Goal: Check status: Check status

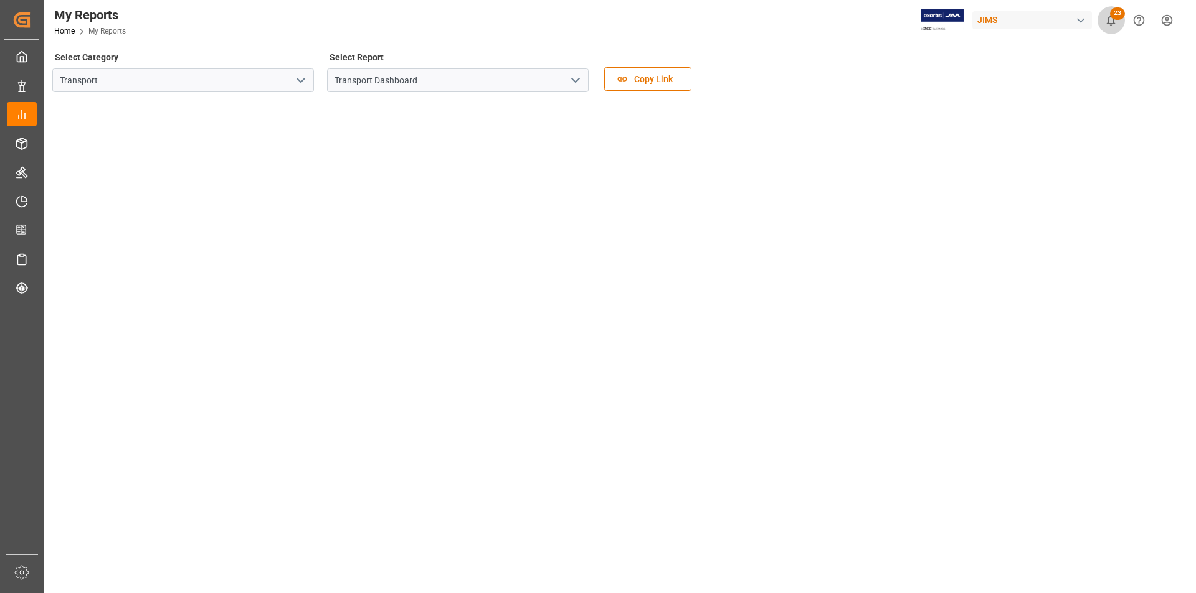
click at [1118, 23] on button "23" at bounding box center [1111, 20] width 28 height 28
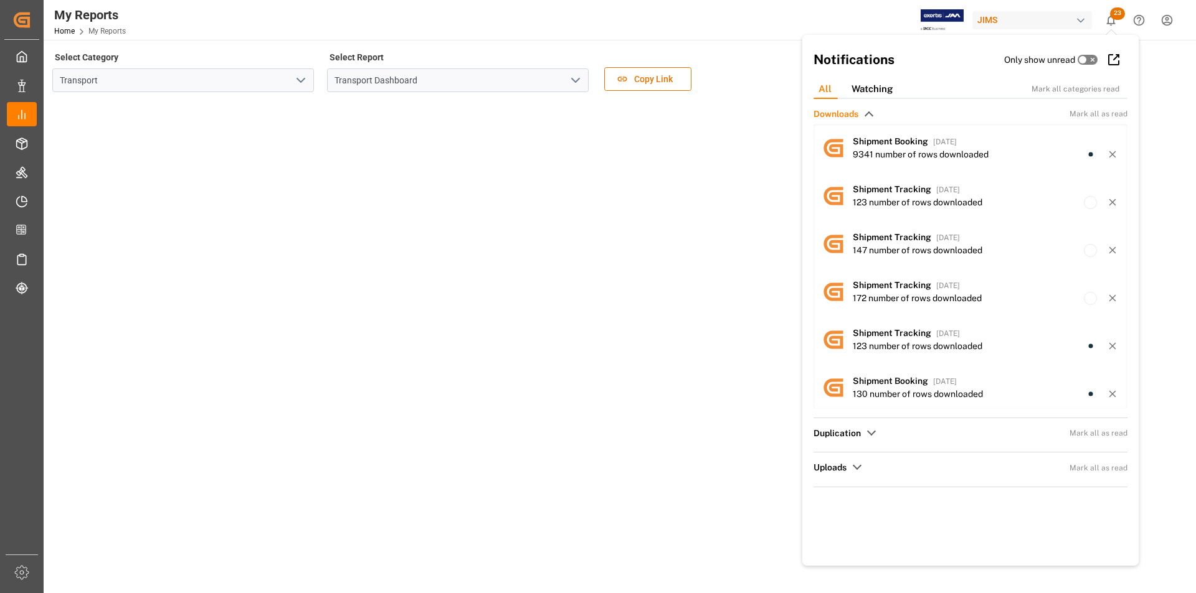
click at [869, 437] on div "Duplication Mark all as read" at bounding box center [970, 433] width 314 height 13
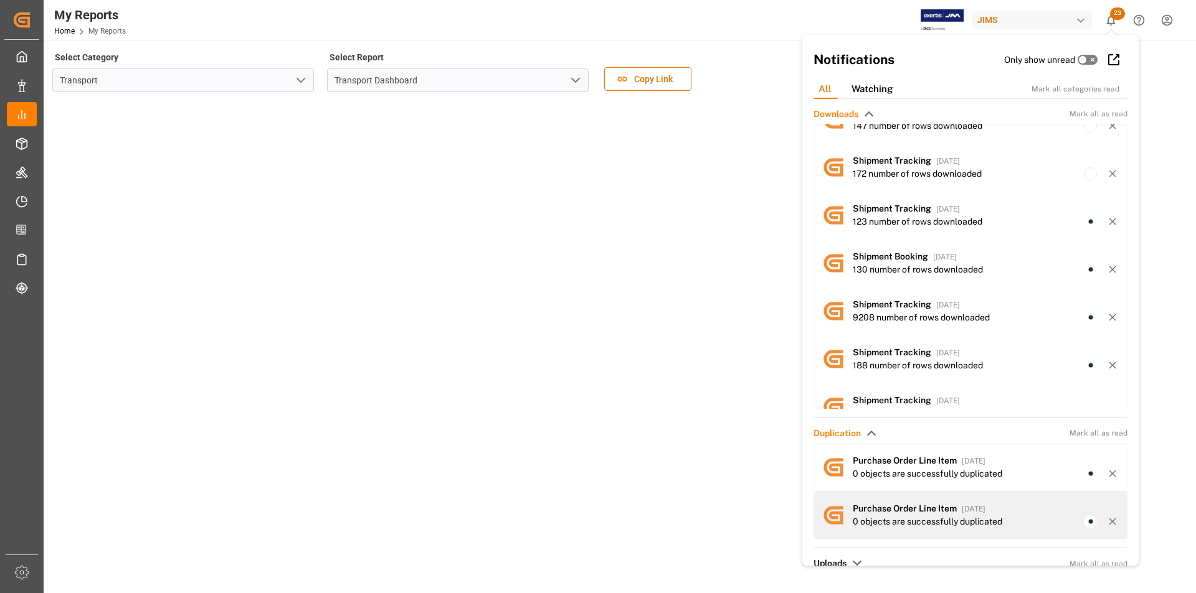
scroll to position [17, 0]
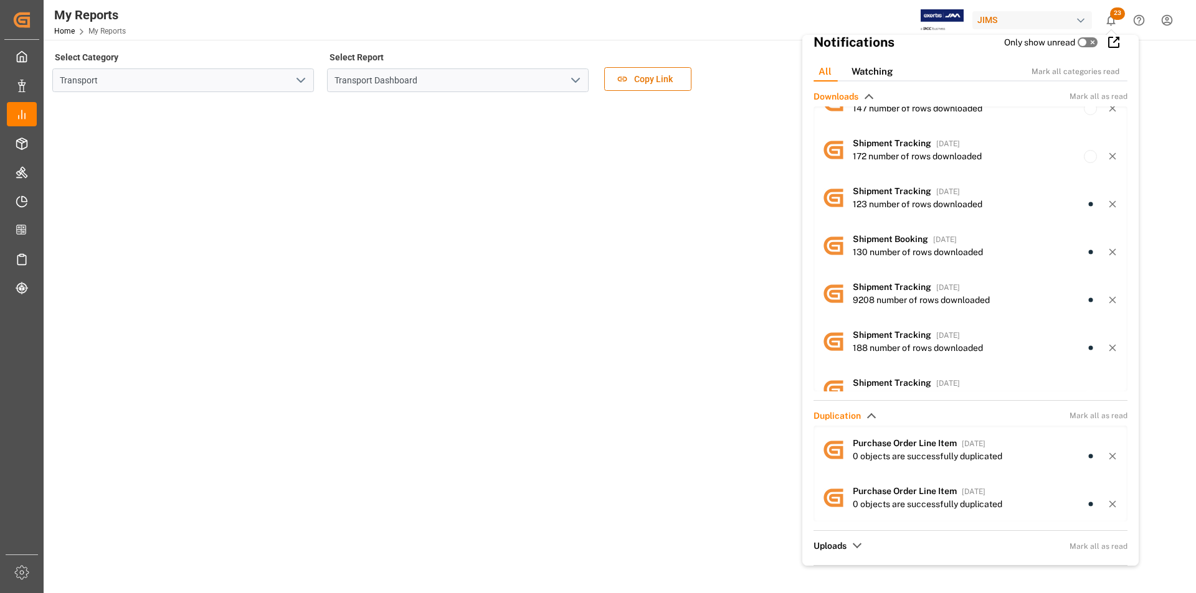
click at [846, 545] on span "Uploads" at bounding box center [829, 546] width 33 height 13
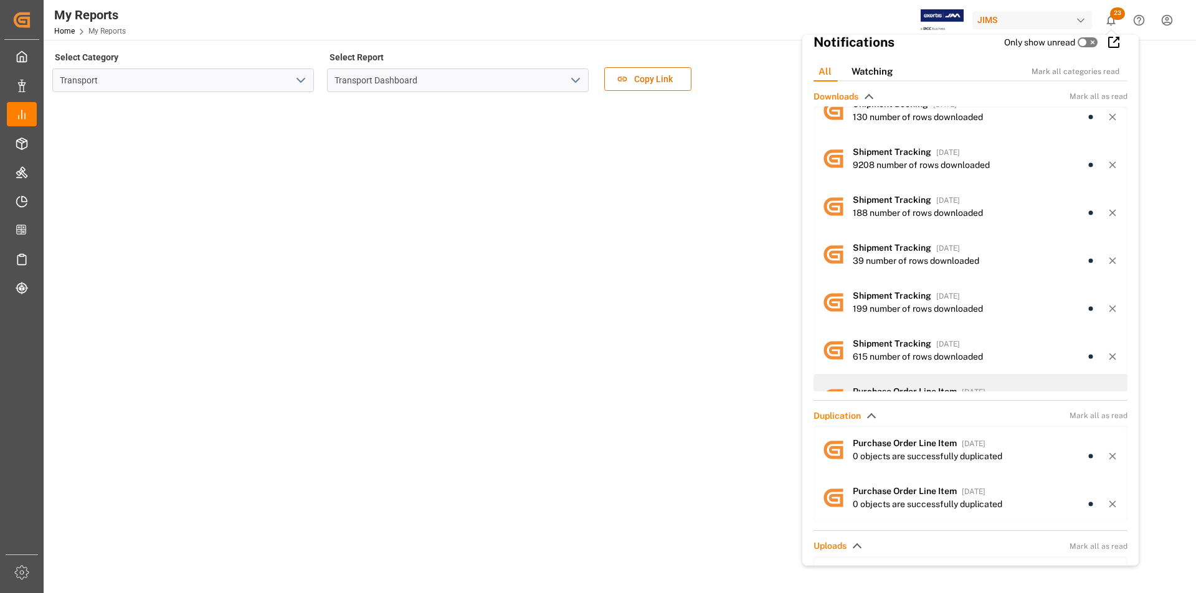
scroll to position [311, 0]
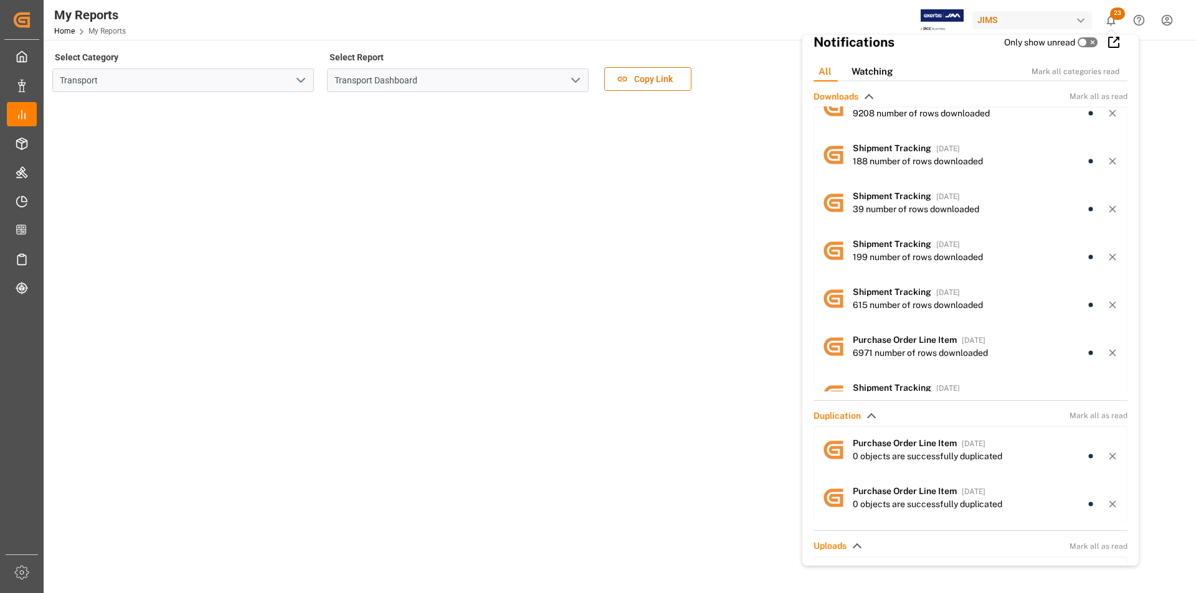
click at [745, 40] on header "My Reports Home My Reports JIMS 23 Notifications Only show unread All Watching …" at bounding box center [615, 20] width 1161 height 40
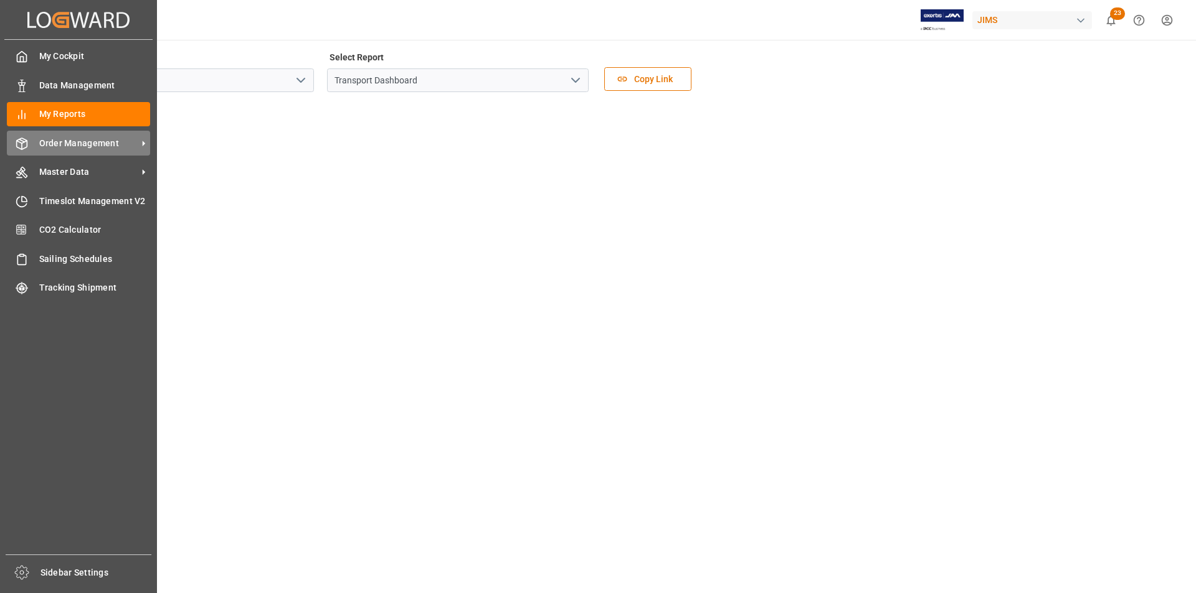
click at [51, 141] on span "Order Management" at bounding box center [88, 143] width 98 height 13
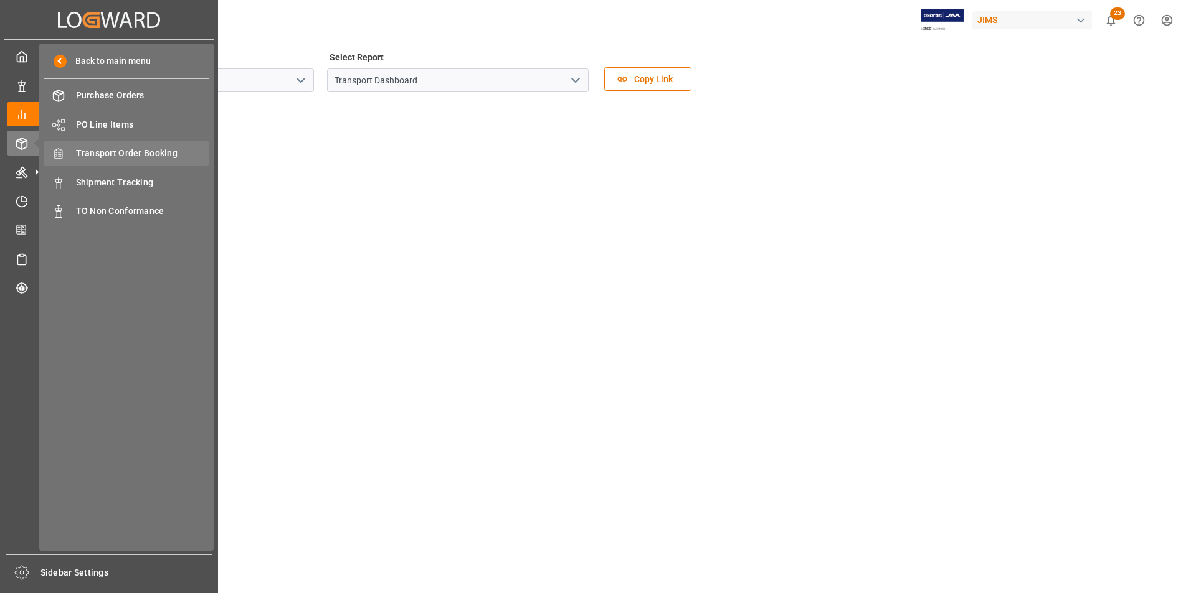
click at [108, 158] on span "Transport Order Booking" at bounding box center [143, 153] width 134 height 13
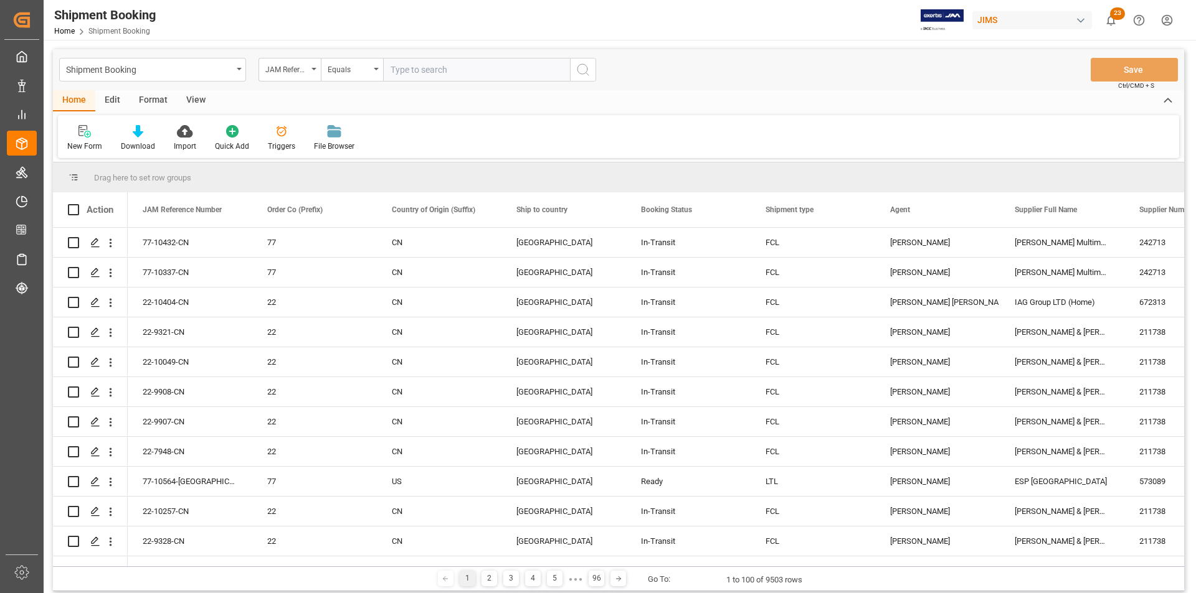
paste input "22-10626-CN"
type input "22-10626-CN"
click at [585, 72] on icon "search button" at bounding box center [582, 69] width 15 height 15
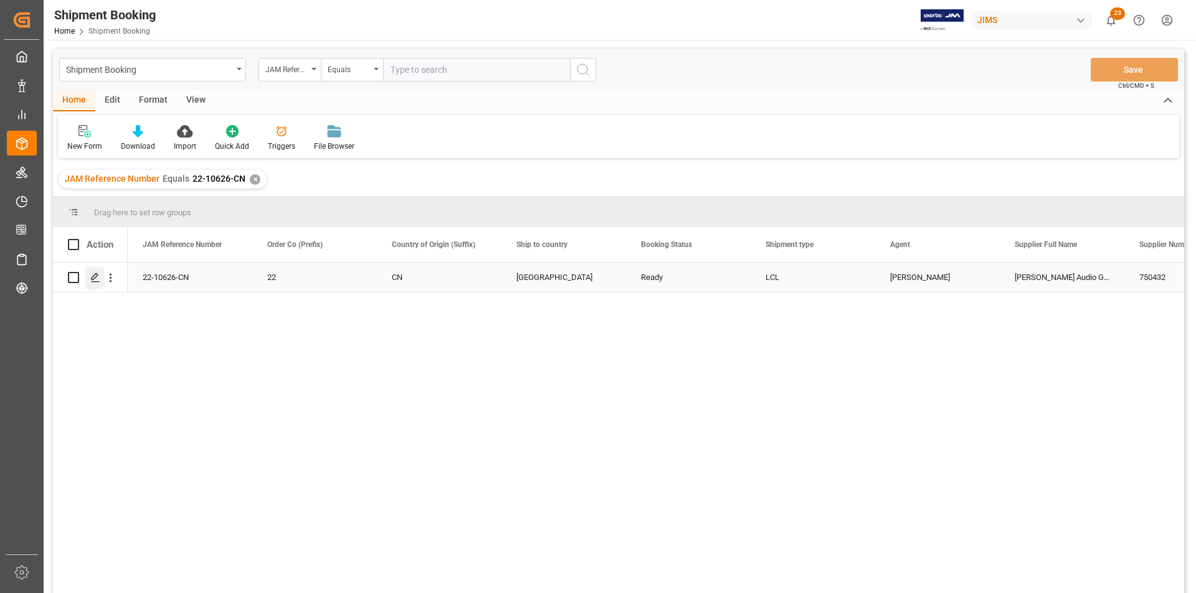
click at [94, 276] on icon "Press SPACE to select this row." at bounding box center [95, 278] width 10 height 10
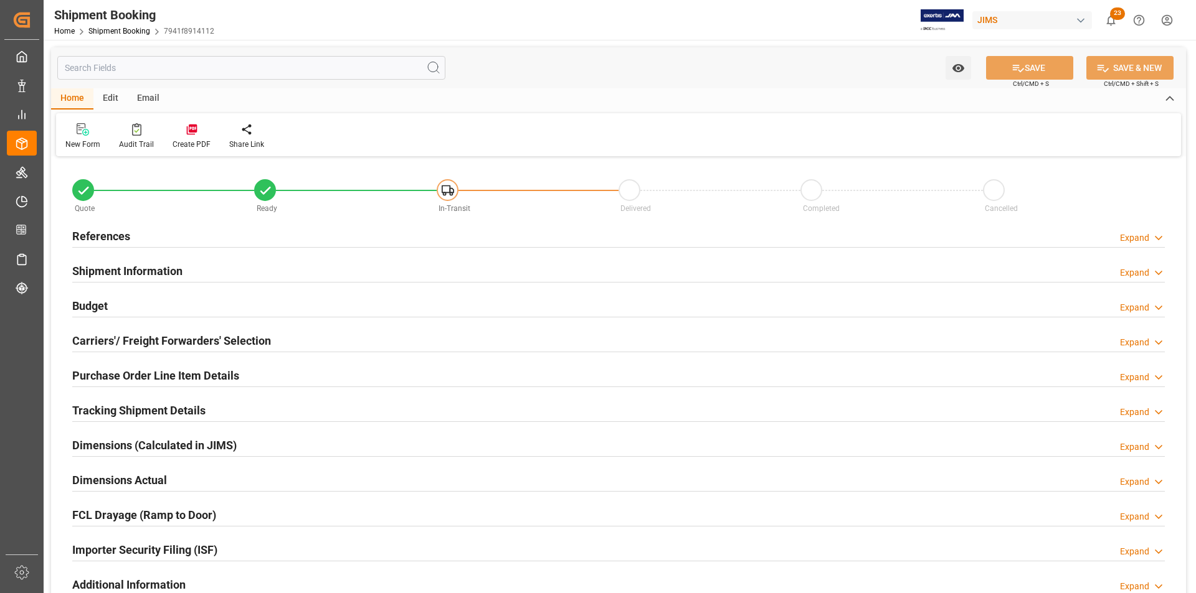
type input "0"
type input "[DATE]"
click at [108, 272] on h2 "Shipment Information" at bounding box center [127, 271] width 110 height 17
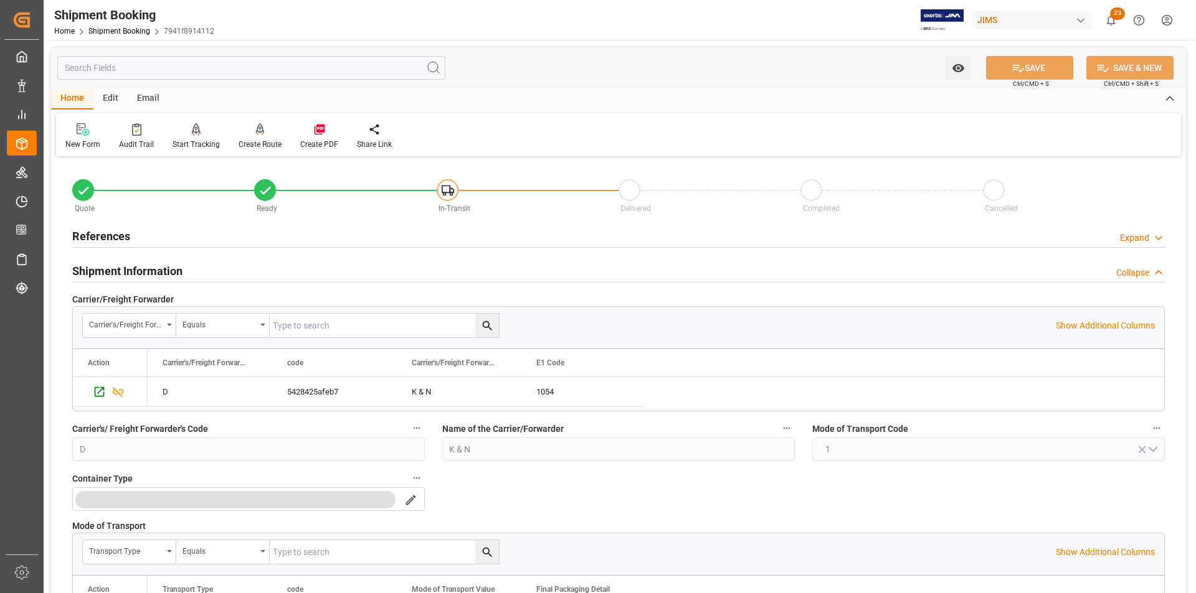
click at [108, 272] on h2 "Shipment Information" at bounding box center [127, 271] width 110 height 17
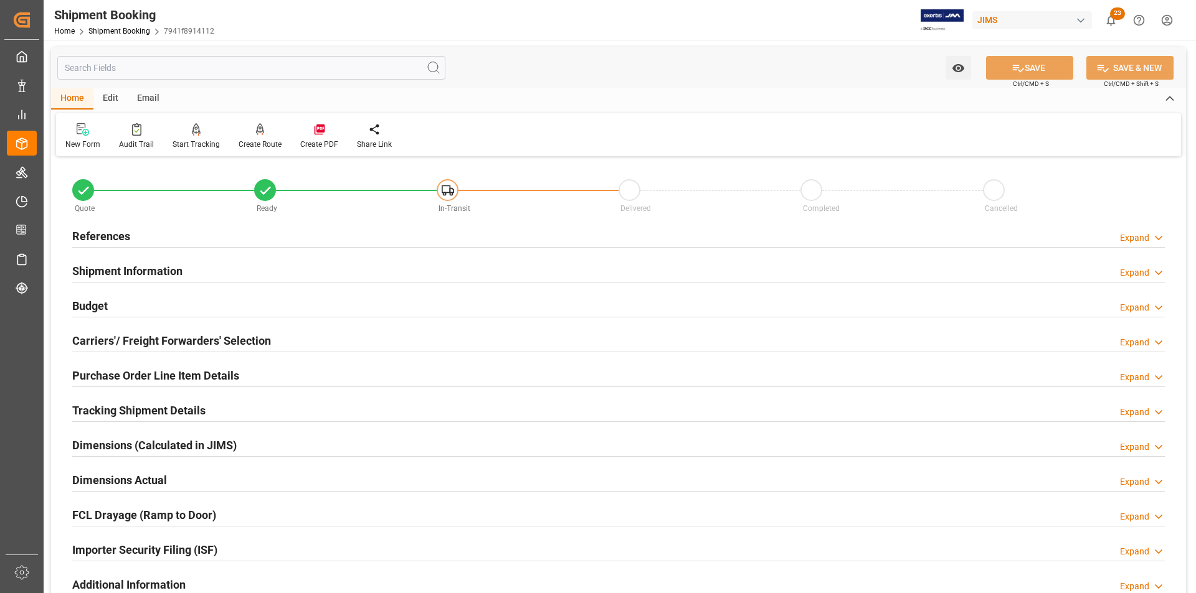
click at [92, 229] on h2 "References" at bounding box center [101, 236] width 58 height 17
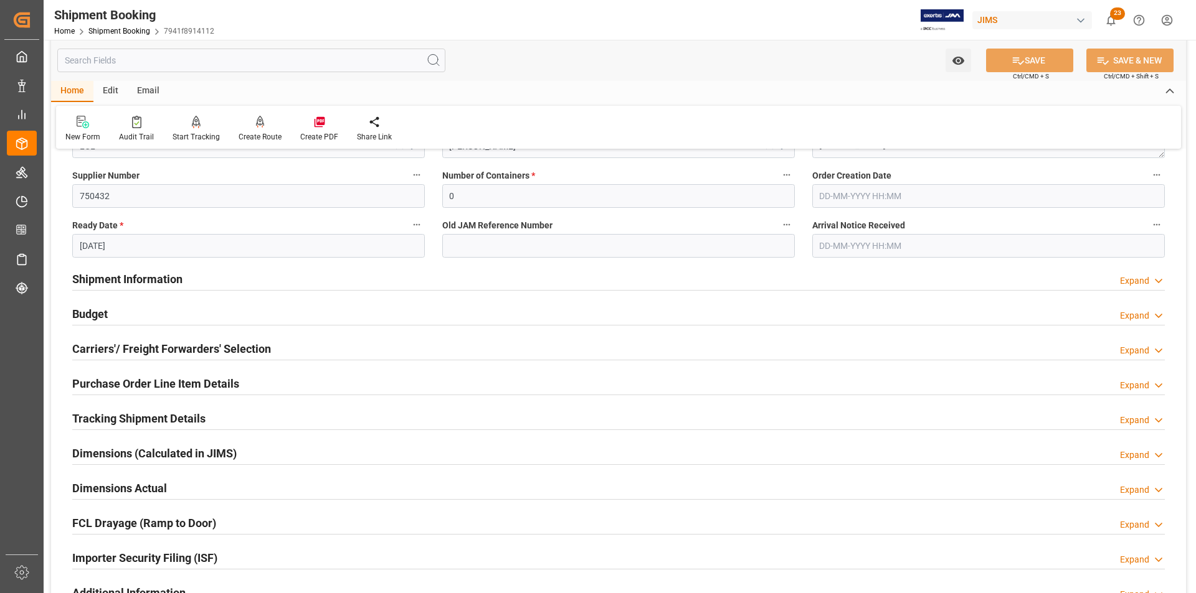
scroll to position [249, 0]
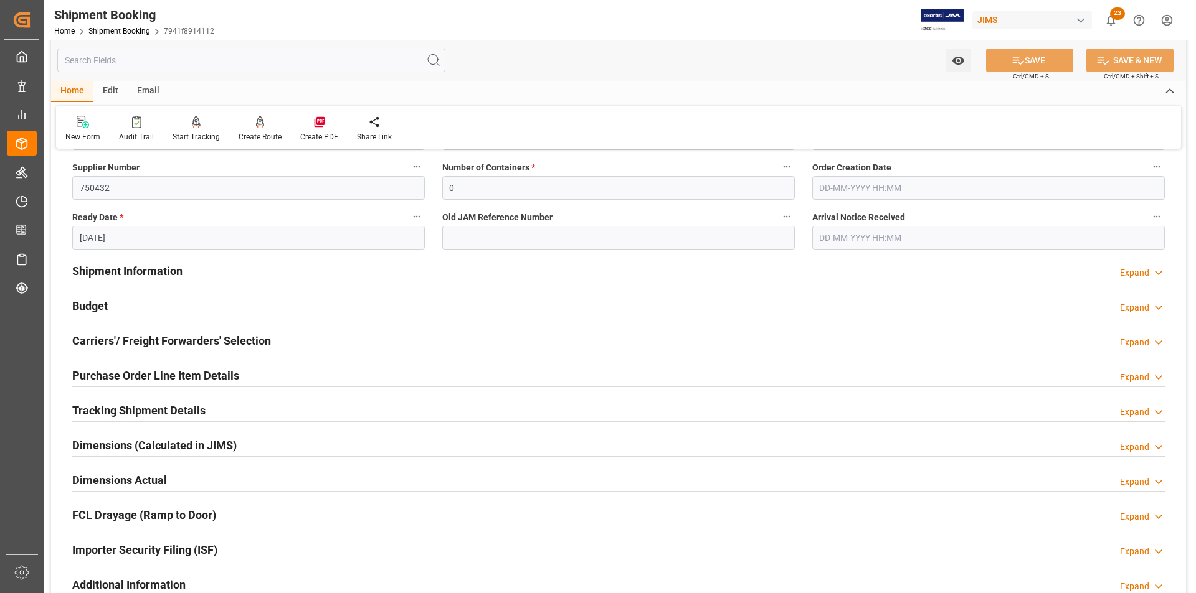
click at [173, 404] on h2 "Tracking Shipment Details" at bounding box center [138, 410] width 133 height 17
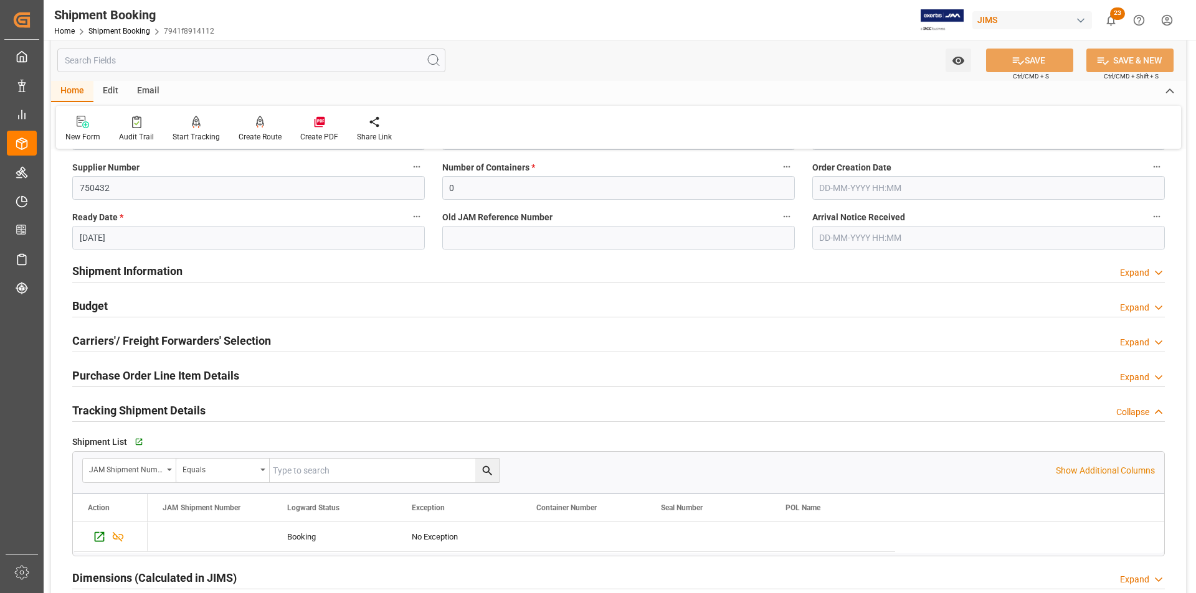
scroll to position [311, 0]
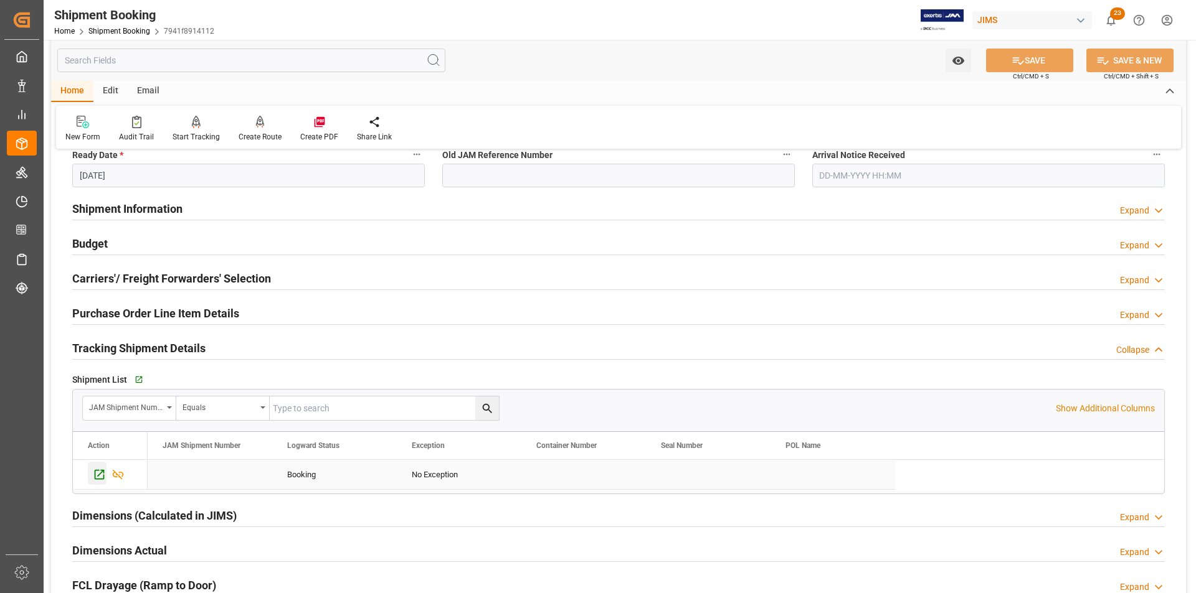
click at [101, 476] on icon "Press SPACE to select this row." at bounding box center [99, 474] width 13 height 13
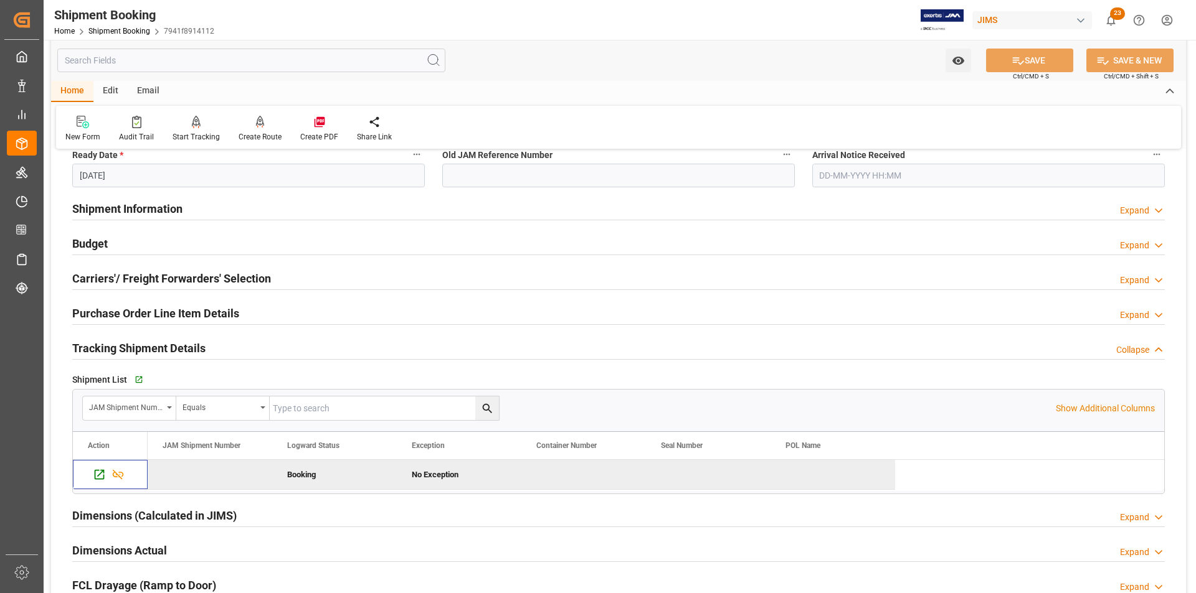
click at [164, 318] on h2 "Purchase Order Line Item Details" at bounding box center [155, 313] width 167 height 17
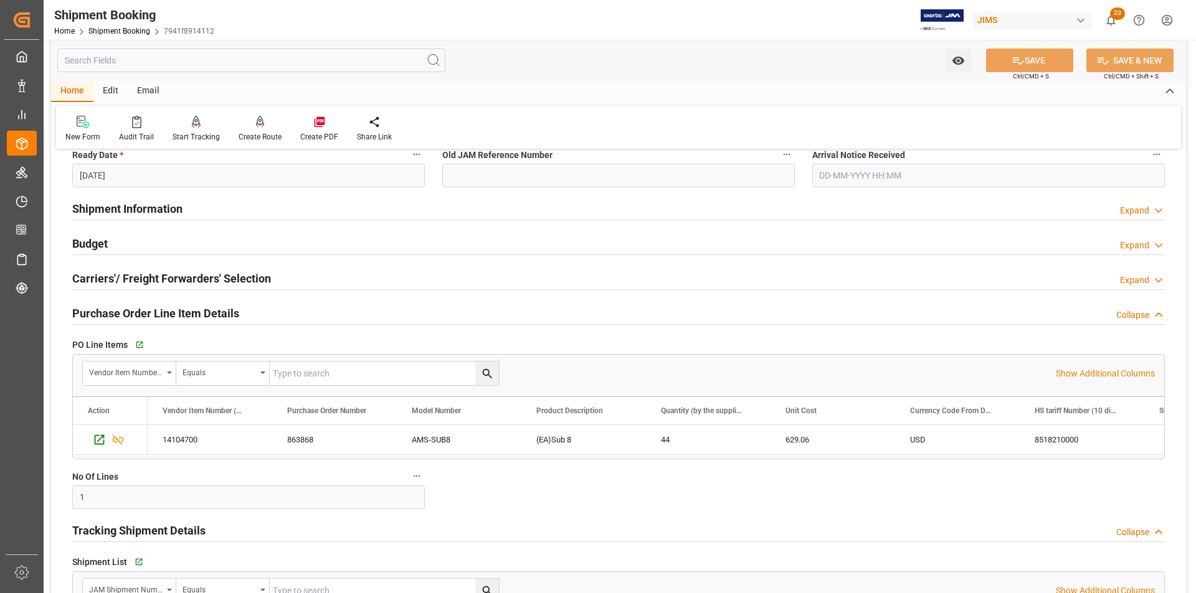
click at [164, 318] on h2 "Purchase Order Line Item Details" at bounding box center [155, 313] width 167 height 17
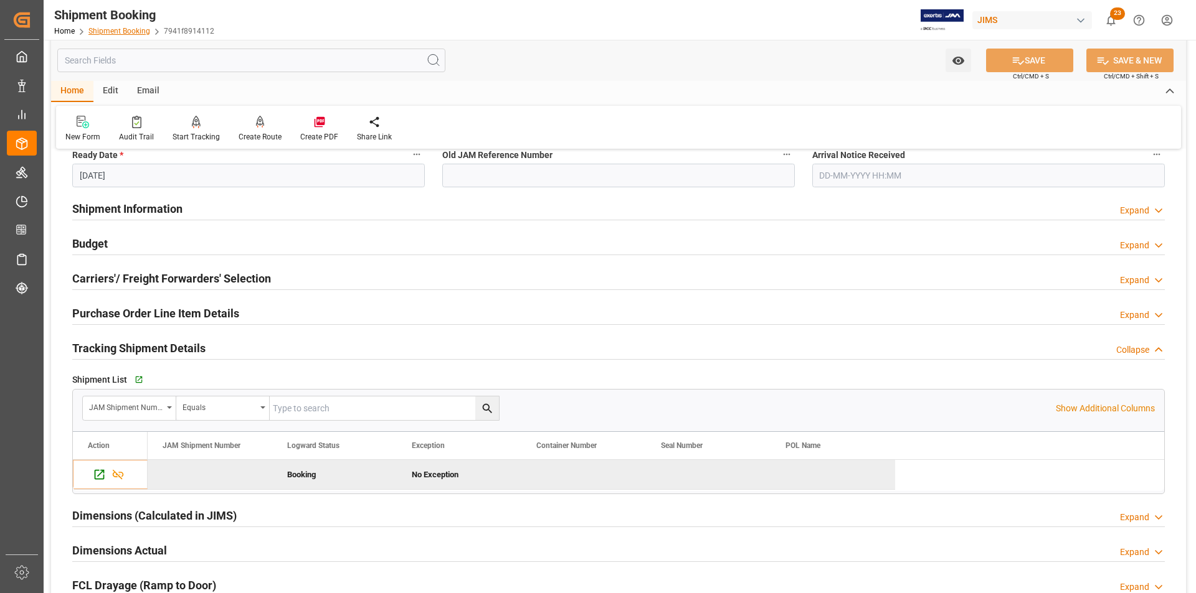
click at [121, 32] on link "Shipment Booking" at bounding box center [119, 31] width 62 height 9
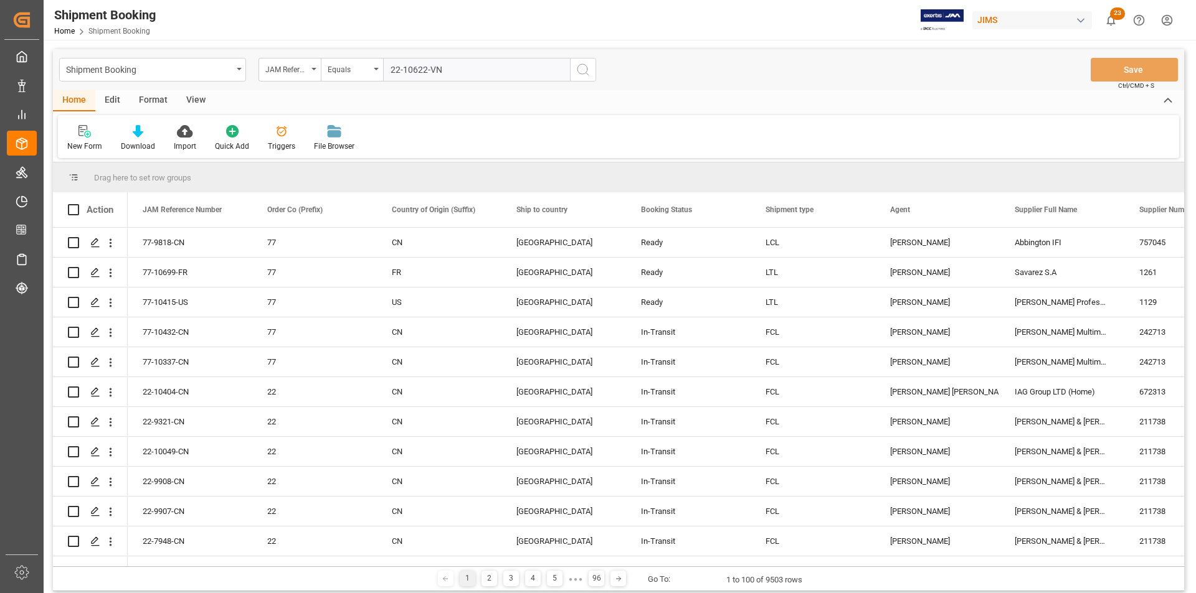
type input "22-10622-VN"
click at [583, 75] on icon "search button" at bounding box center [582, 69] width 15 height 15
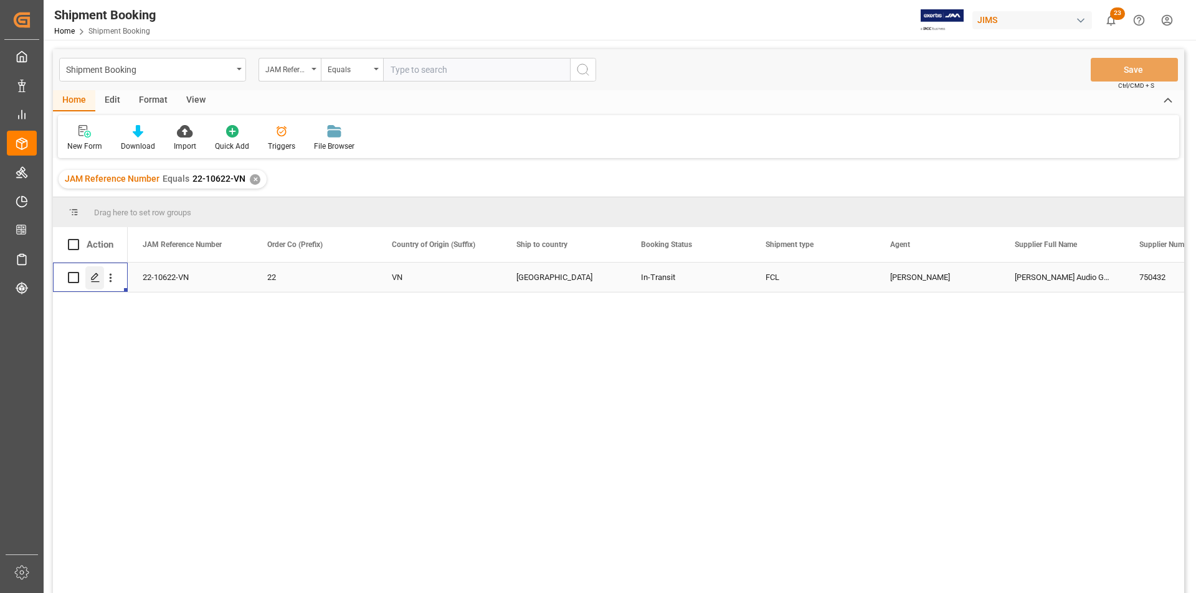
click at [89, 277] on div "Press SPACE to select this row." at bounding box center [94, 278] width 19 height 23
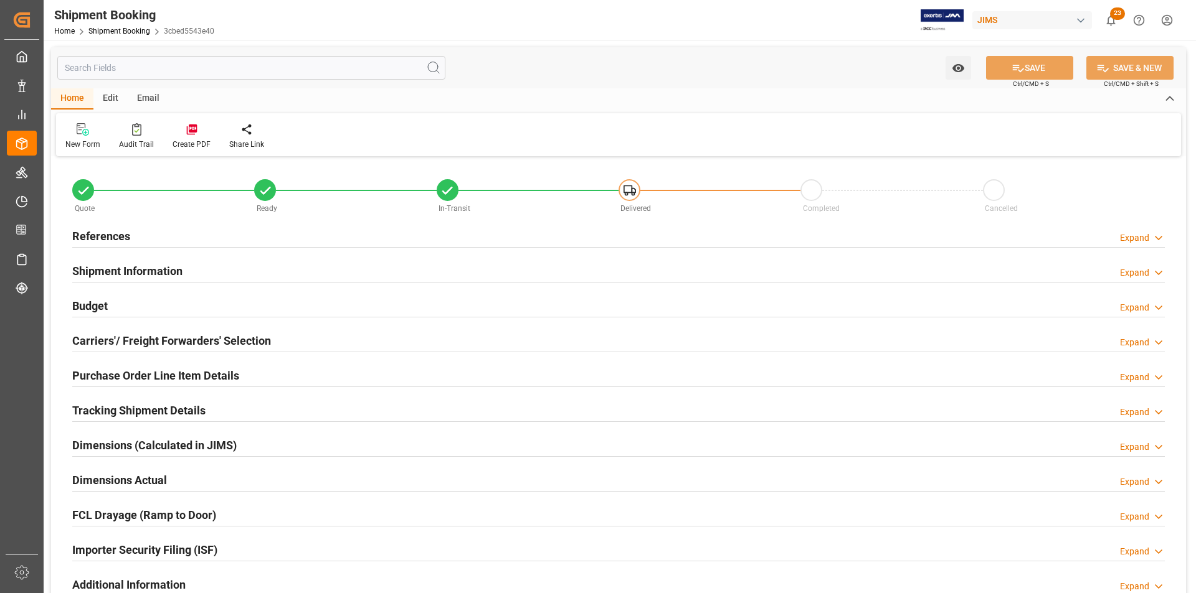
type input "2"
type input "20-08-2025"
click at [115, 270] on h2 "Shipment Information" at bounding box center [127, 271] width 110 height 17
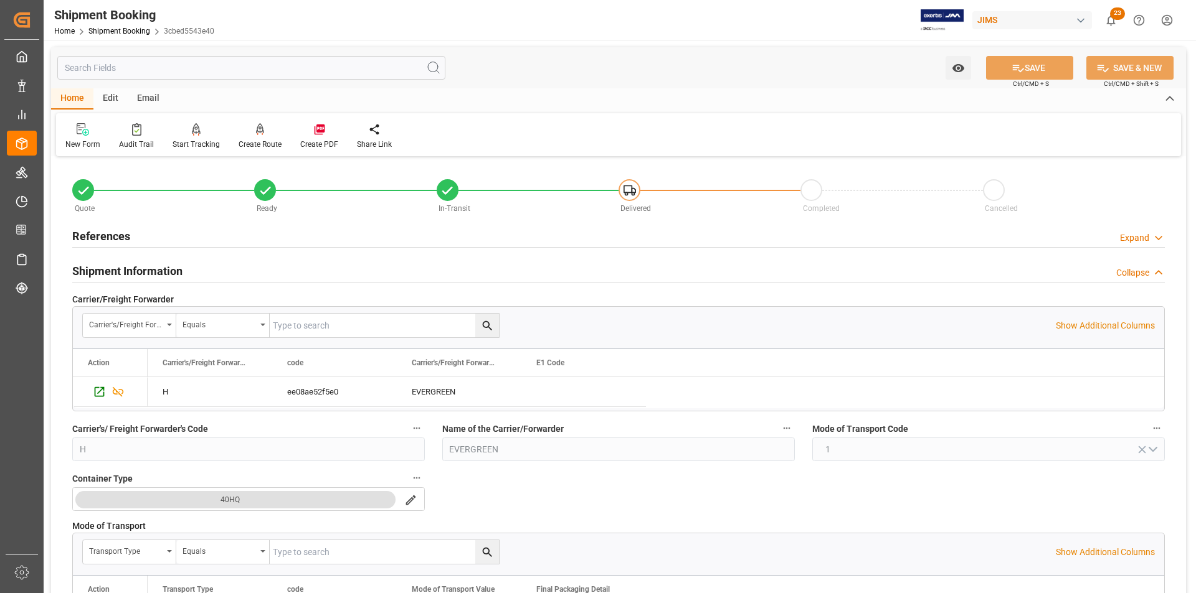
click at [115, 270] on h2 "Shipment Information" at bounding box center [127, 271] width 110 height 17
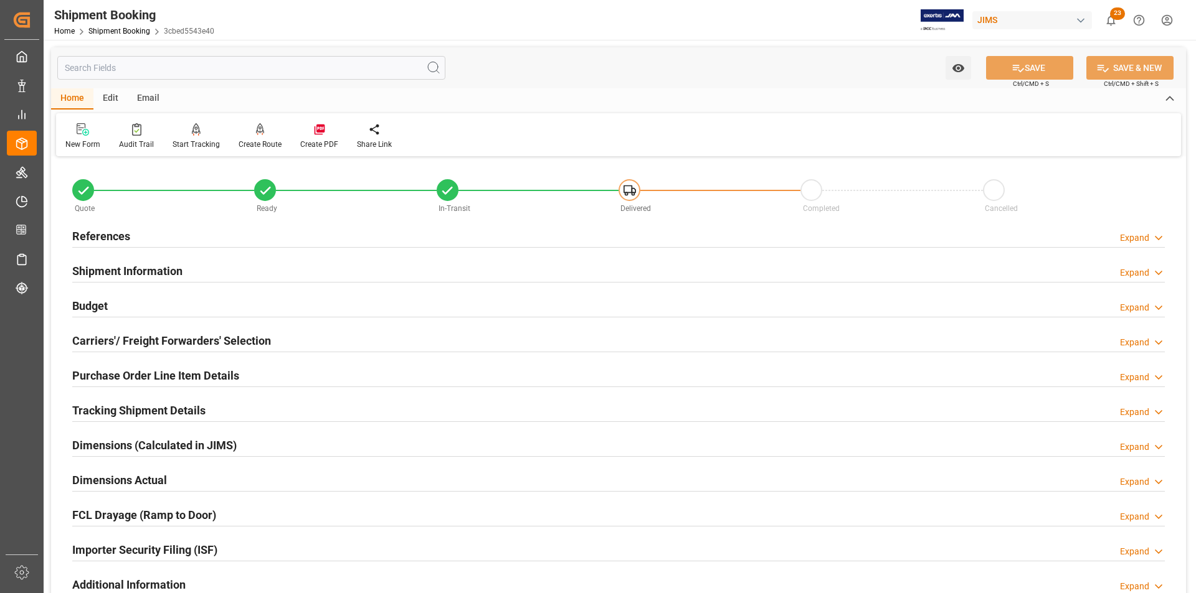
click at [102, 236] on h2 "References" at bounding box center [101, 236] width 58 height 17
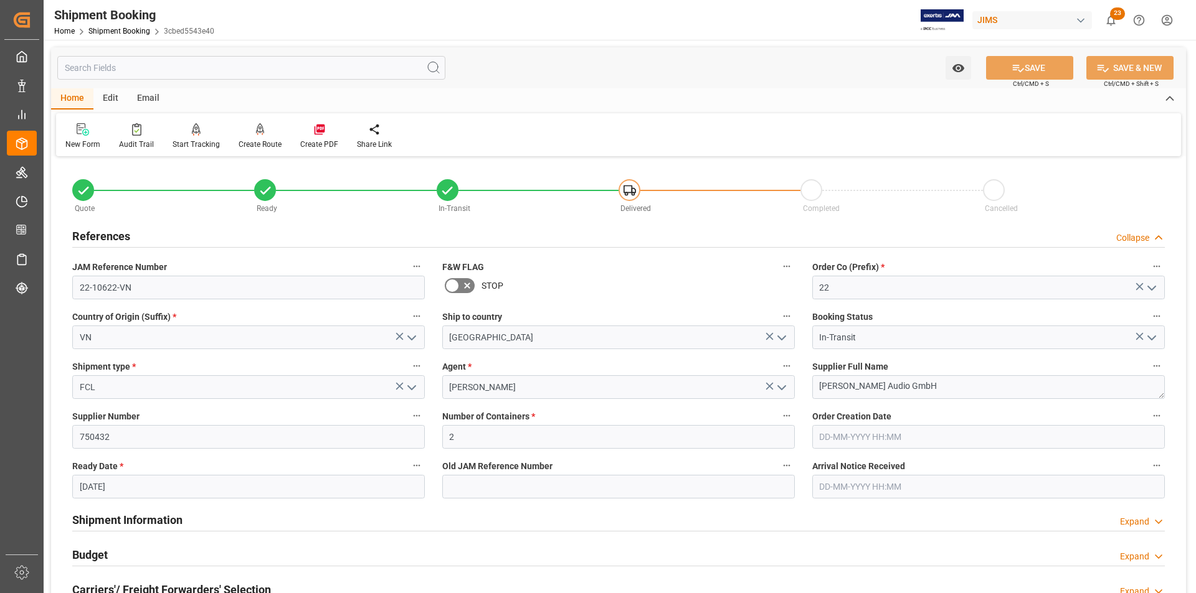
click at [102, 236] on h2 "References" at bounding box center [101, 236] width 58 height 17
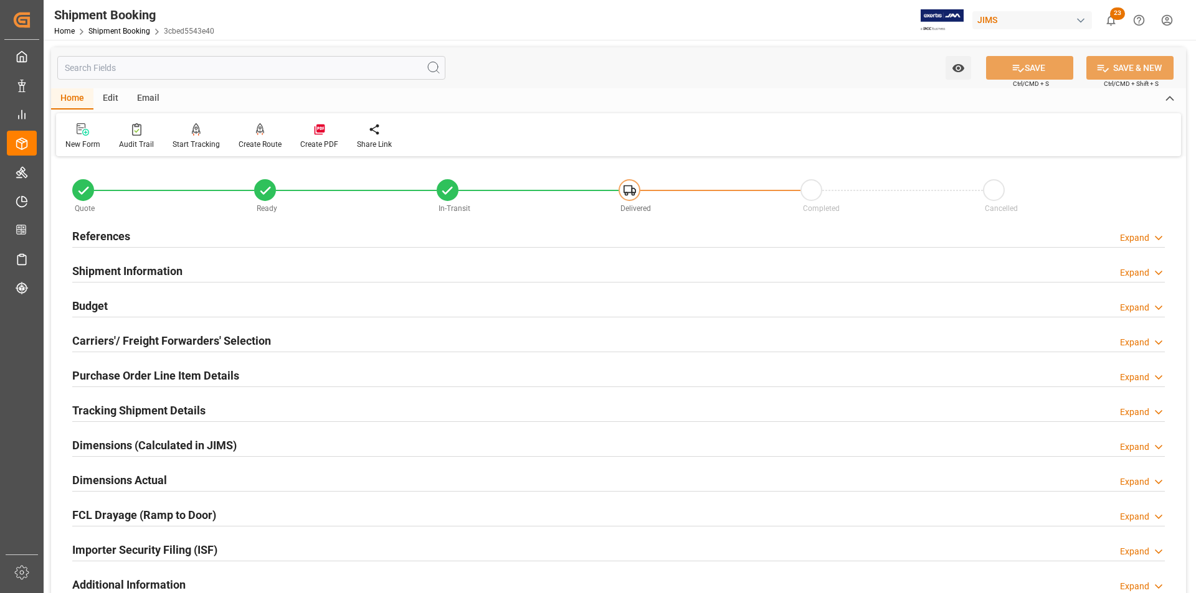
click at [100, 273] on h2 "Shipment Information" at bounding box center [127, 271] width 110 height 17
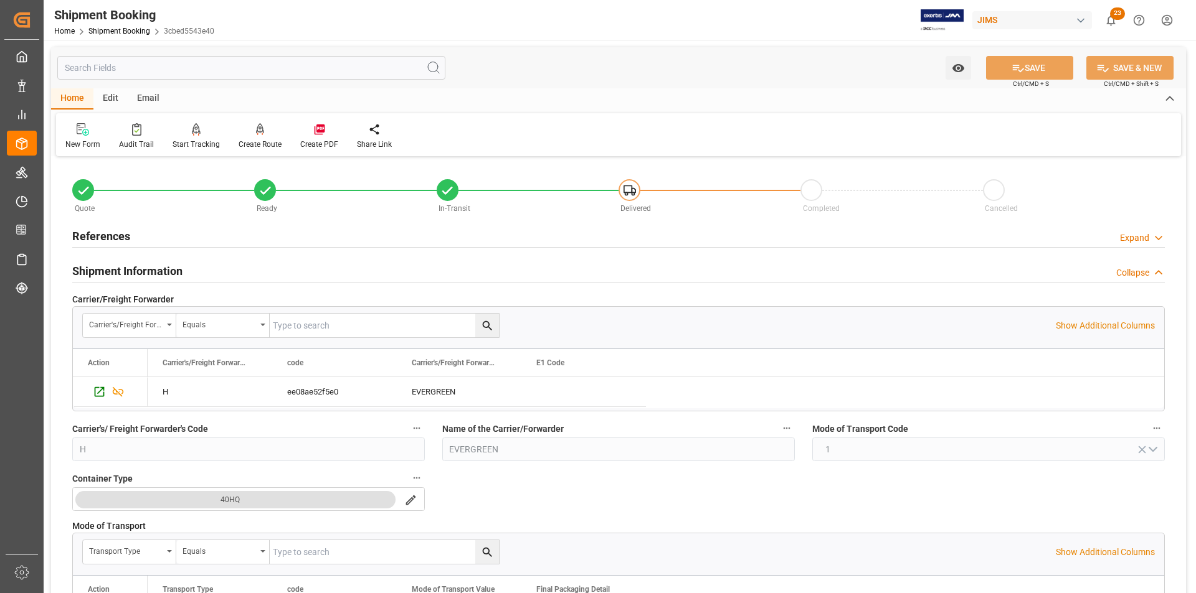
click at [100, 273] on h2 "Shipment Information" at bounding box center [127, 271] width 110 height 17
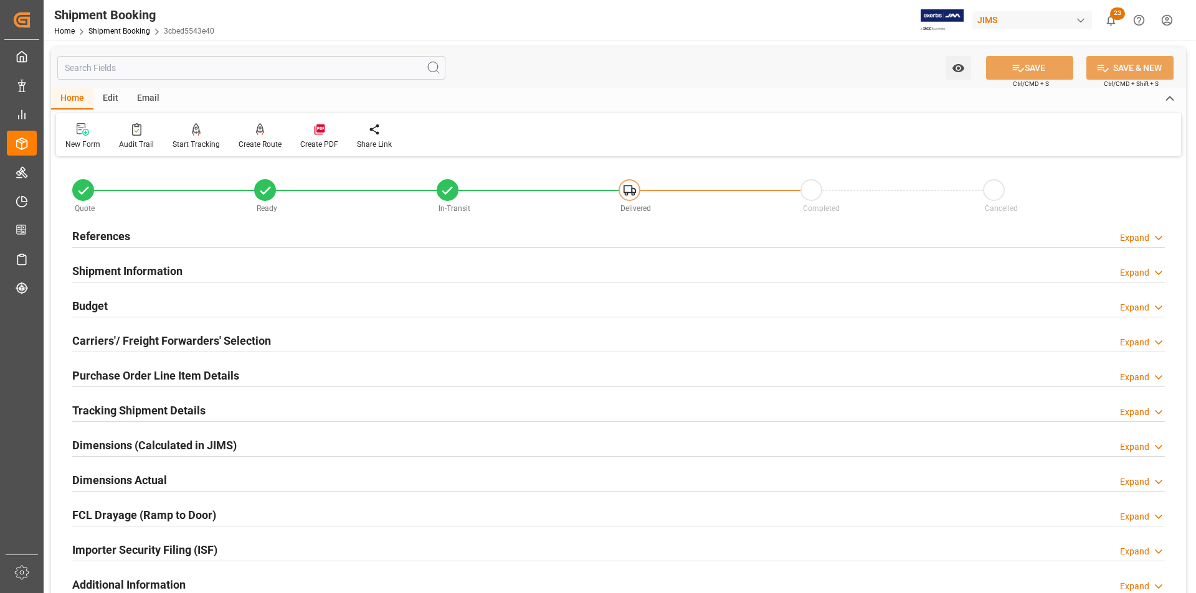
click at [164, 382] on h2 "Purchase Order Line Item Details" at bounding box center [155, 375] width 167 height 17
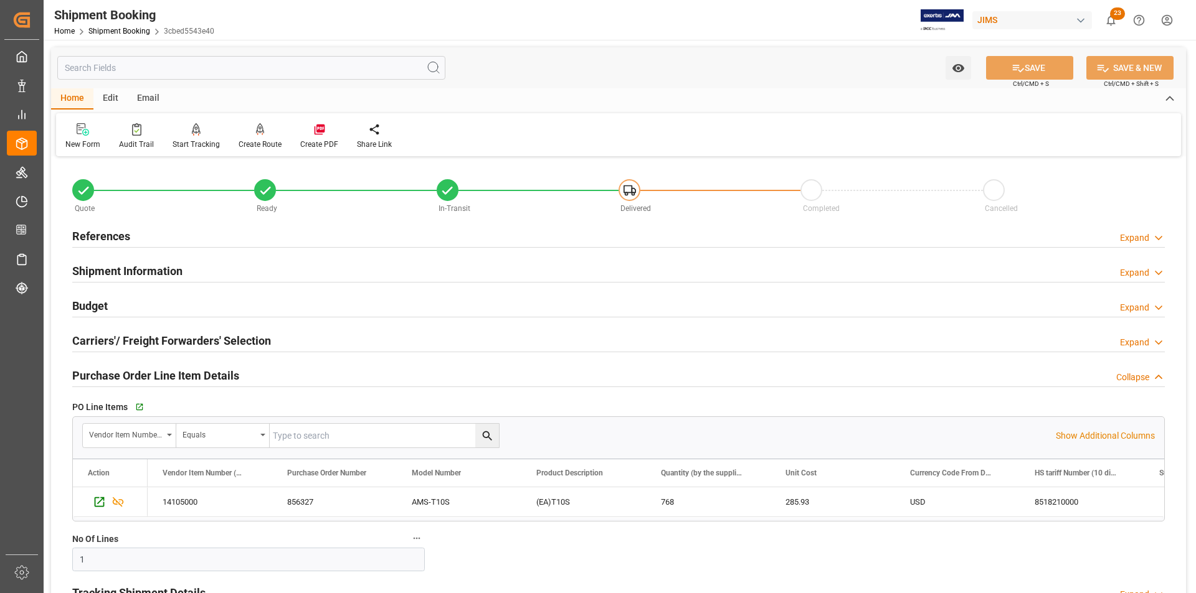
click at [164, 381] on h2 "Purchase Order Line Item Details" at bounding box center [155, 375] width 167 height 17
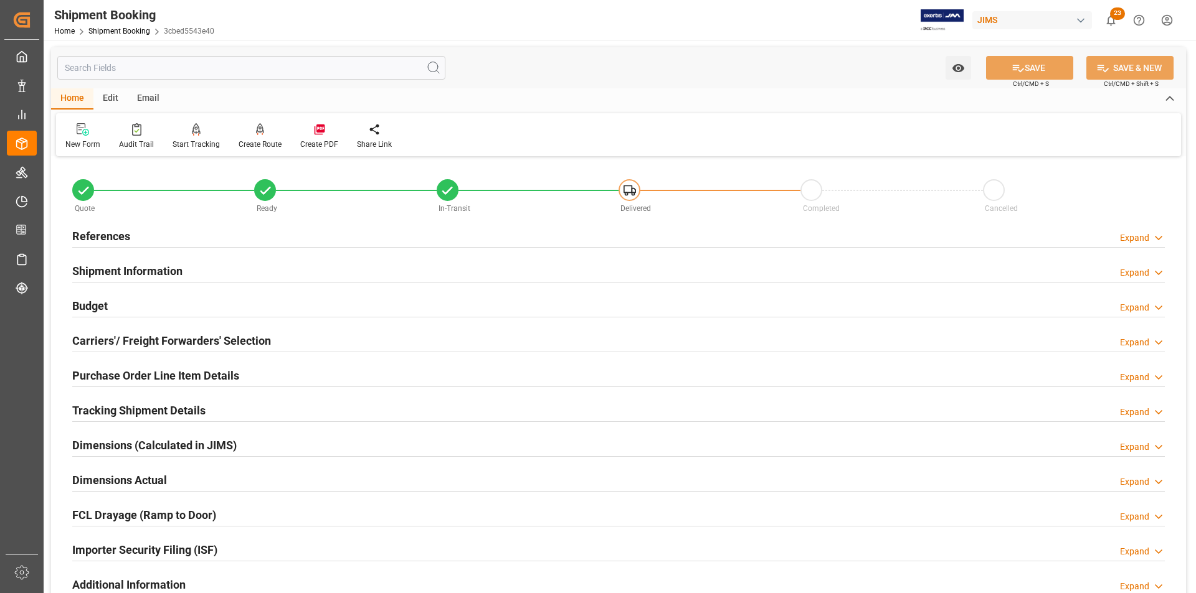
click at [126, 413] on h2 "Tracking Shipment Details" at bounding box center [138, 410] width 133 height 17
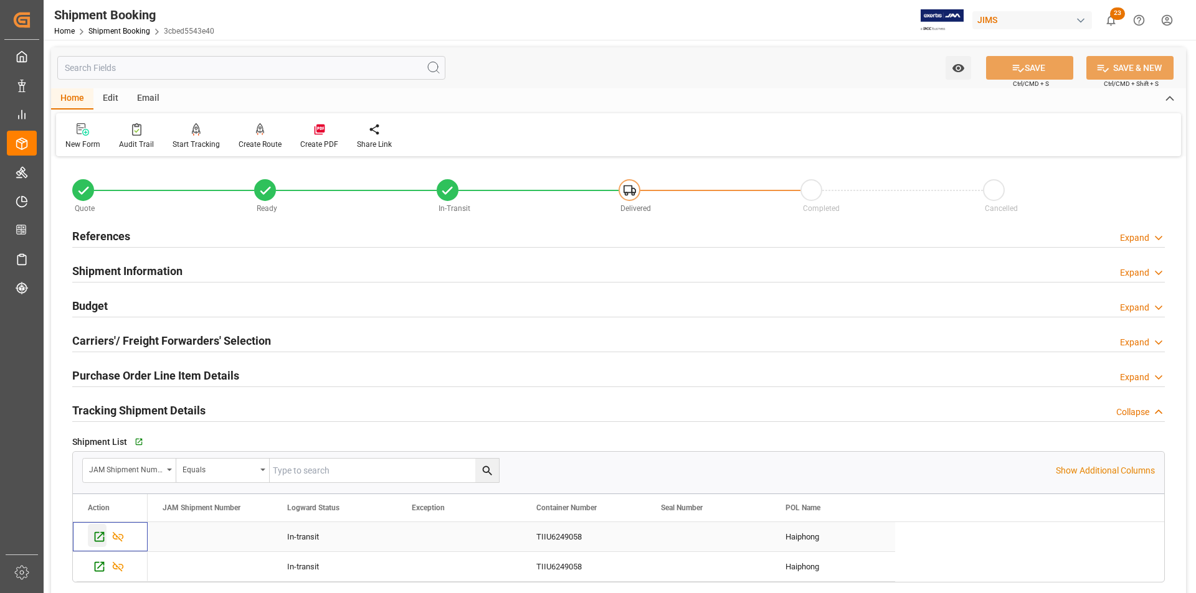
click at [92, 540] on div "Press SPACE to select this row." at bounding box center [97, 535] width 19 height 23
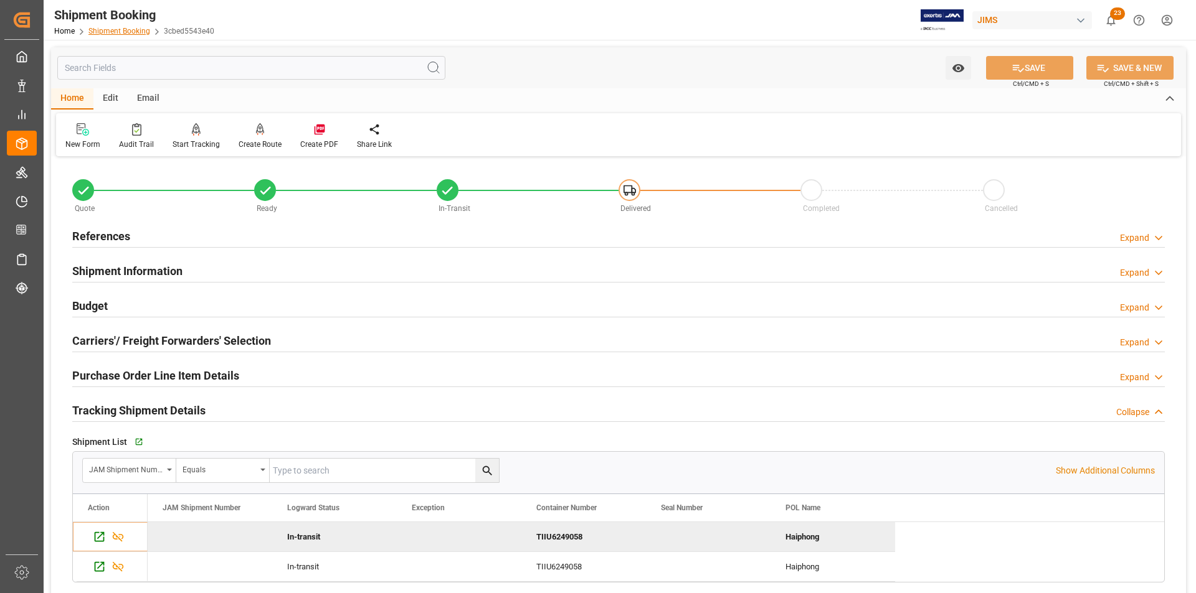
click at [139, 32] on link "Shipment Booking" at bounding box center [119, 31] width 62 height 9
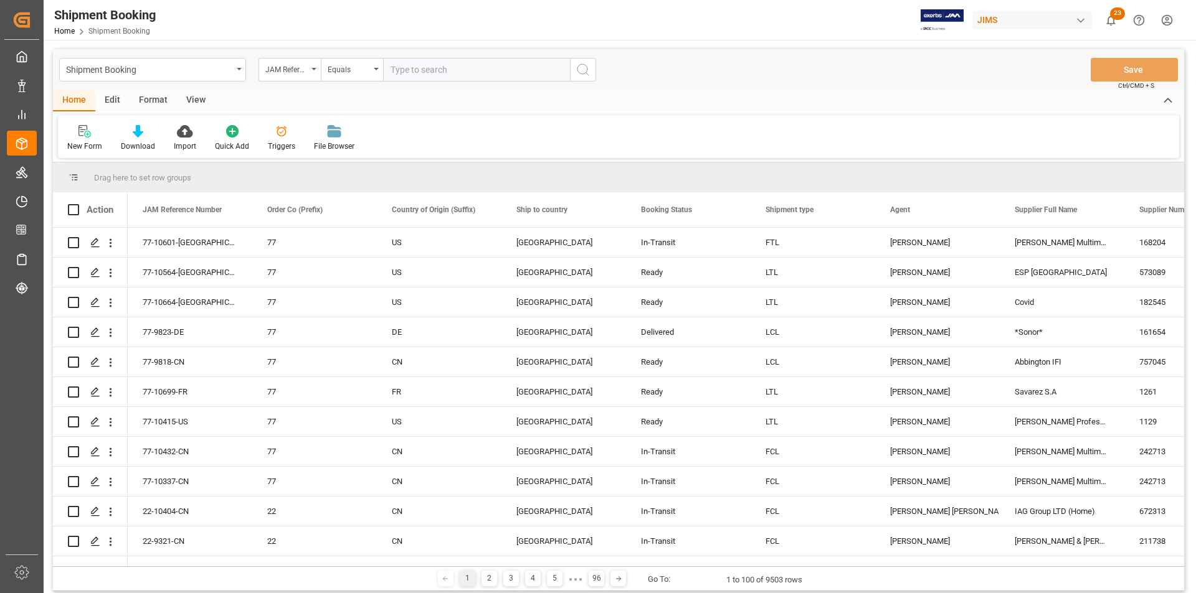
click at [456, 69] on input "text" at bounding box center [476, 70] width 187 height 24
type input "22-10566-ID"
click at [583, 68] on icon "search button" at bounding box center [582, 69] width 15 height 15
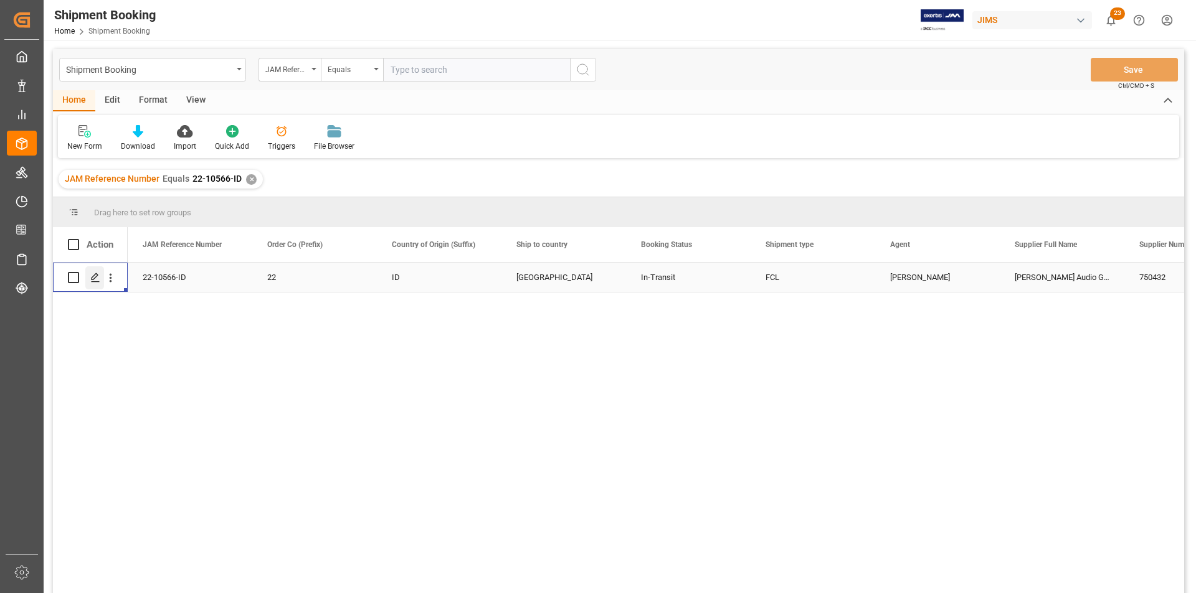
click at [90, 279] on icon "Press SPACE to select this row." at bounding box center [95, 278] width 10 height 10
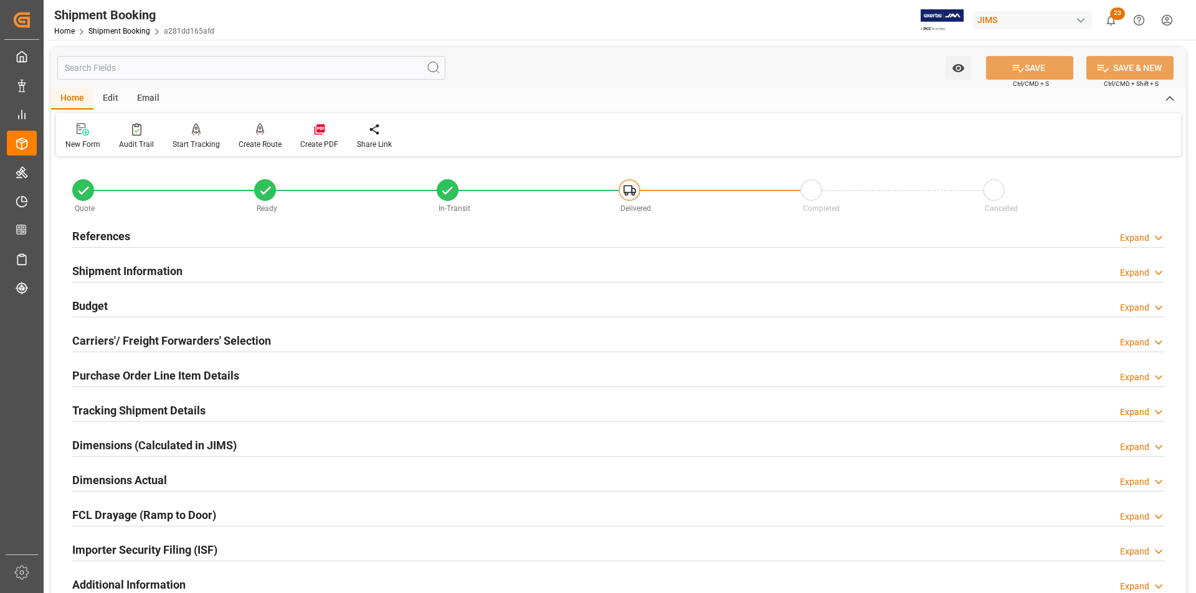
click at [116, 544] on h2 "Importer Security Filing (ISF)" at bounding box center [144, 550] width 145 height 17
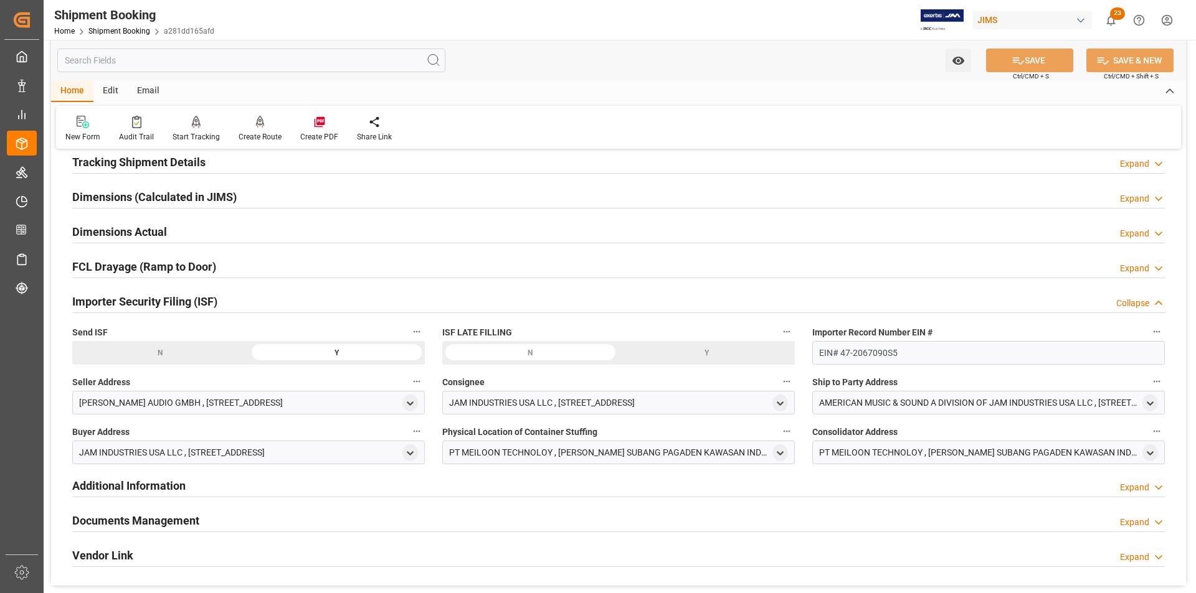
scroll to position [249, 0]
click at [117, 24] on div "Shipment Booking" at bounding box center [134, 15] width 160 height 19
click at [117, 30] on link "Shipment Booking" at bounding box center [119, 31] width 62 height 9
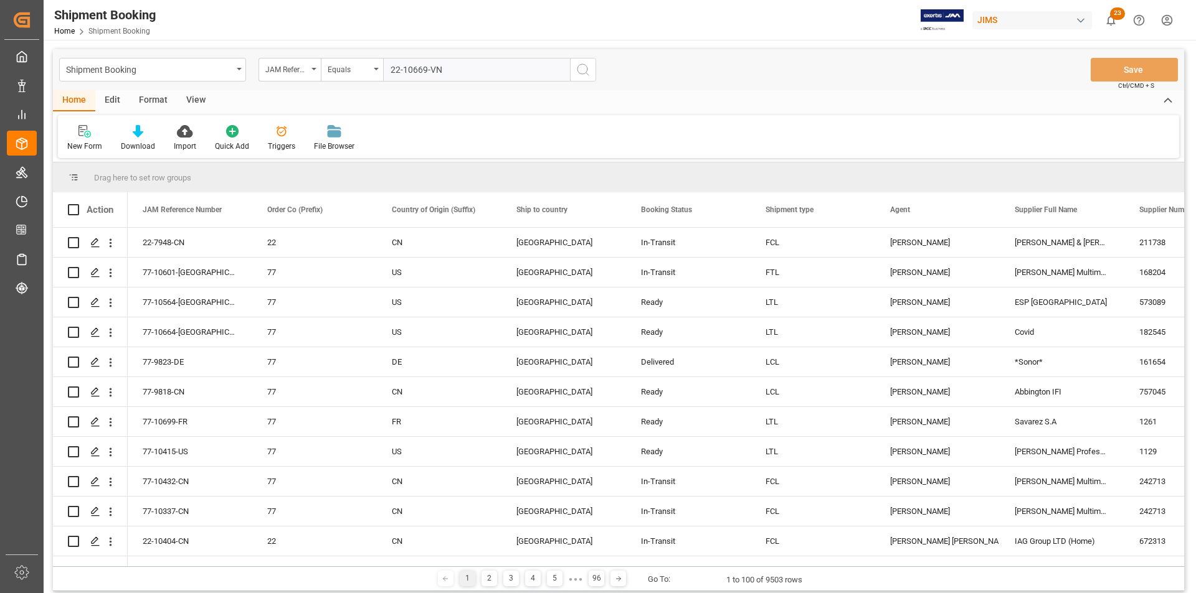
type input "22-10669-VN"
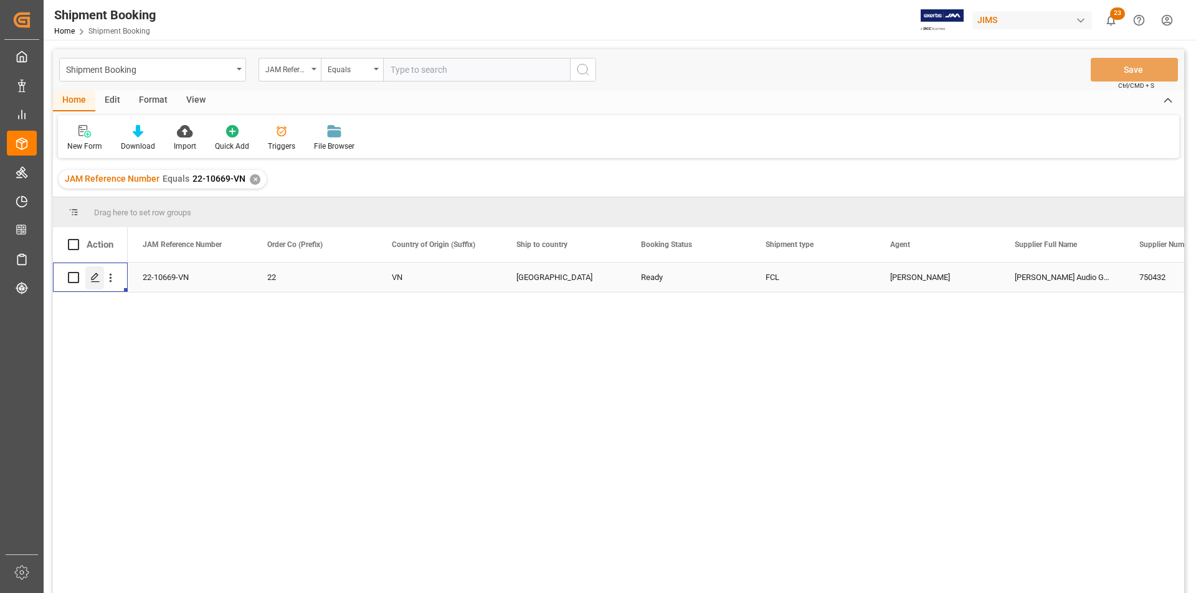
click at [96, 280] on icon "Press SPACE to select this row." at bounding box center [95, 278] width 10 height 10
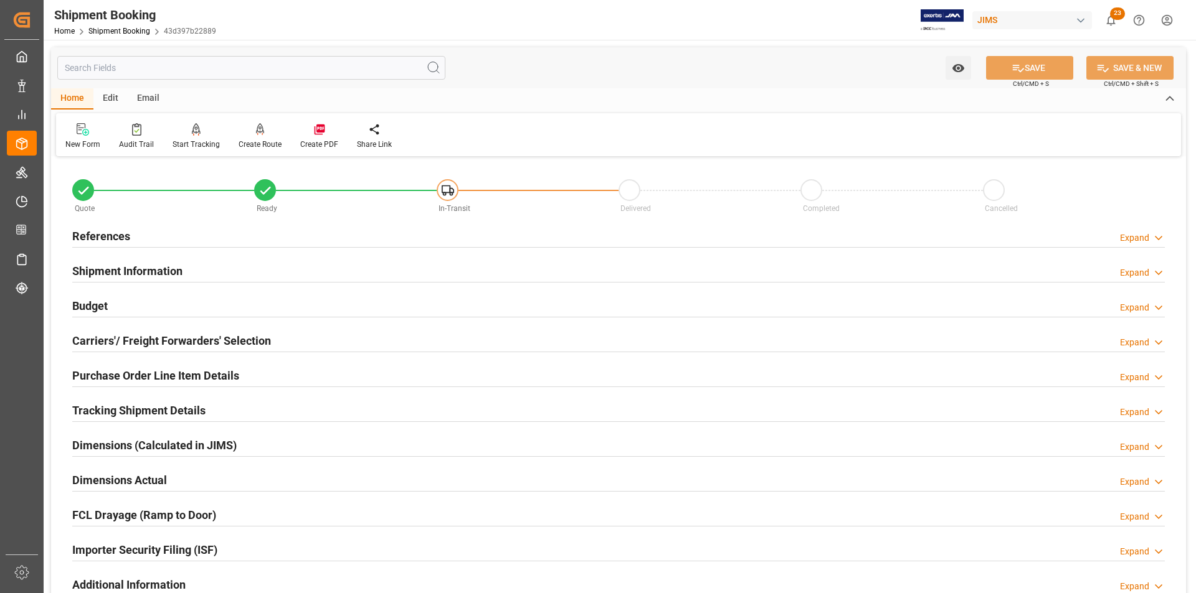
click at [103, 379] on h2 "Purchase Order Line Item Details" at bounding box center [155, 375] width 167 height 17
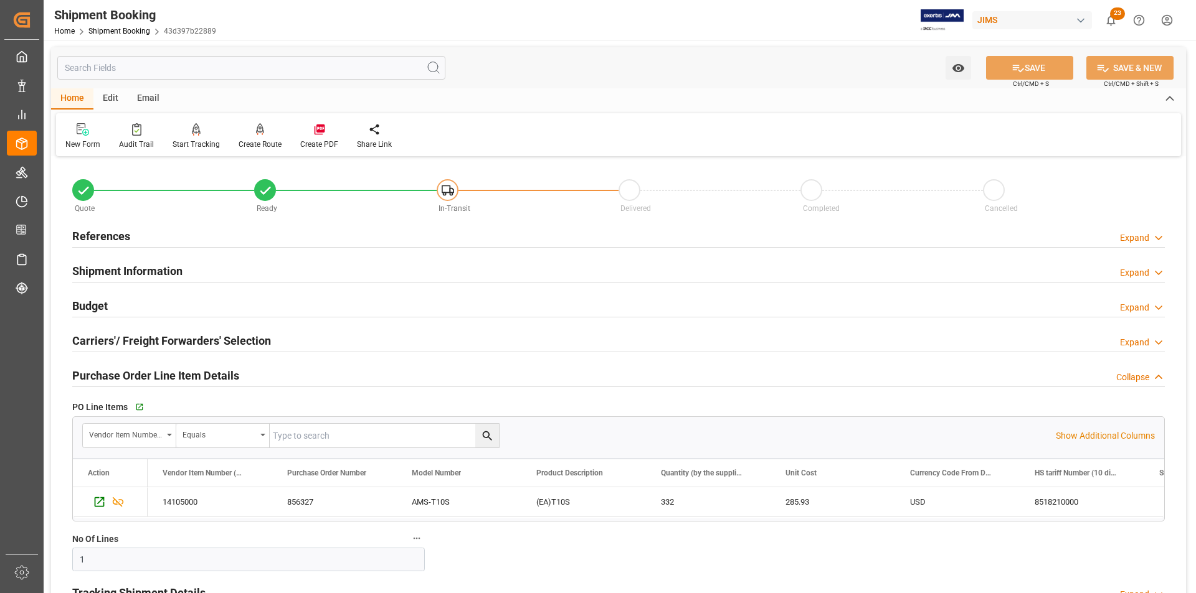
click at [103, 378] on h2 "Purchase Order Line Item Details" at bounding box center [155, 375] width 167 height 17
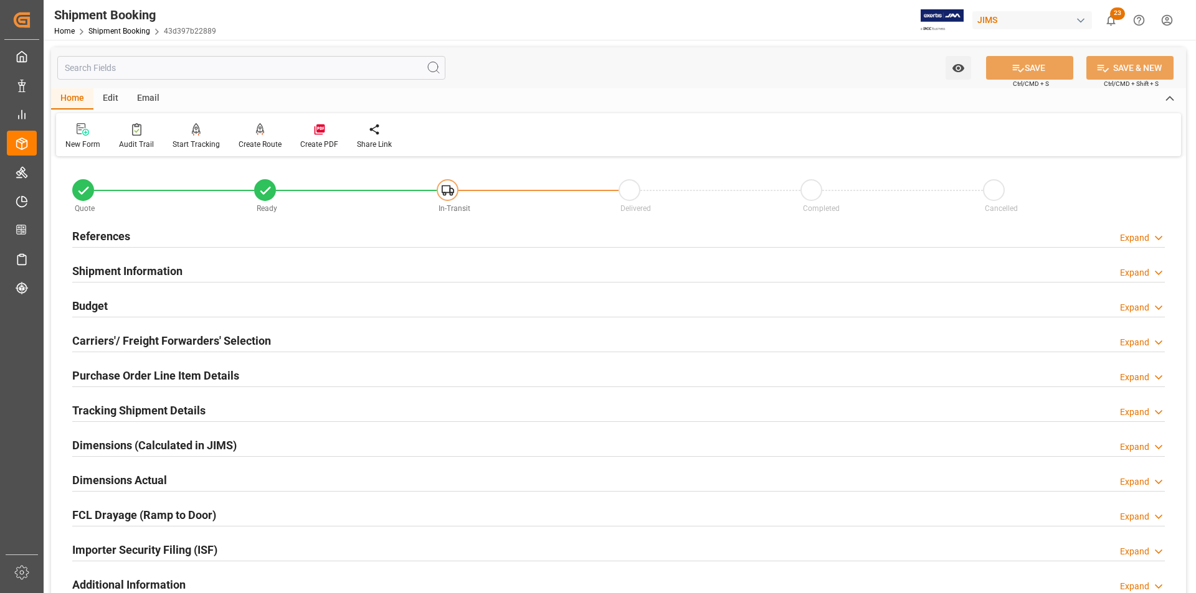
click at [98, 407] on h2 "Tracking Shipment Details" at bounding box center [138, 410] width 133 height 17
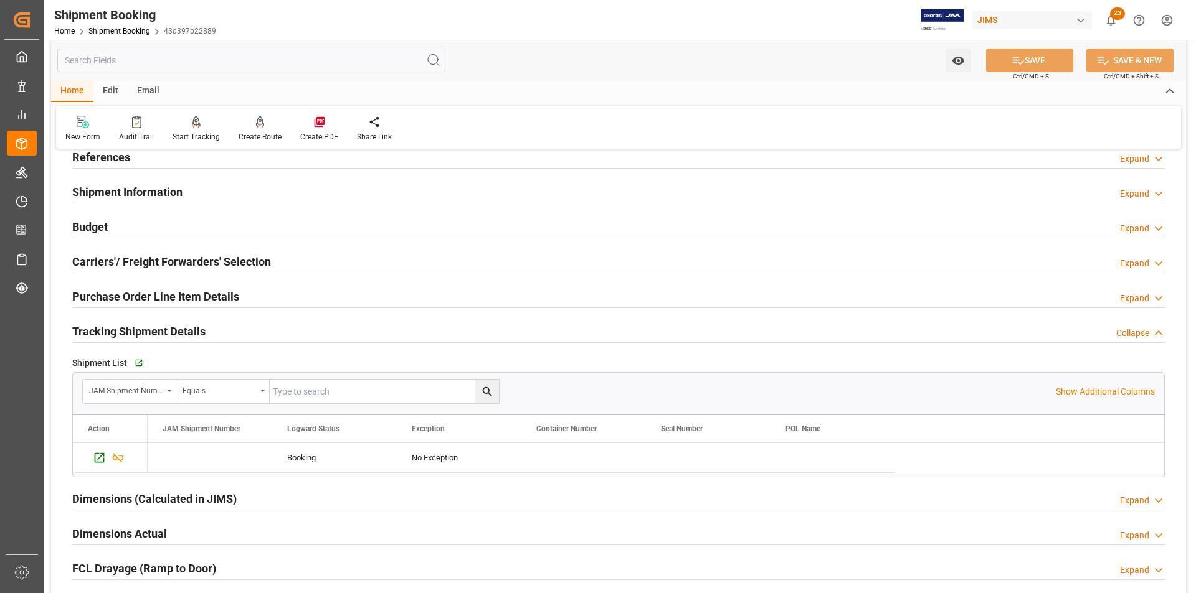
scroll to position [125, 0]
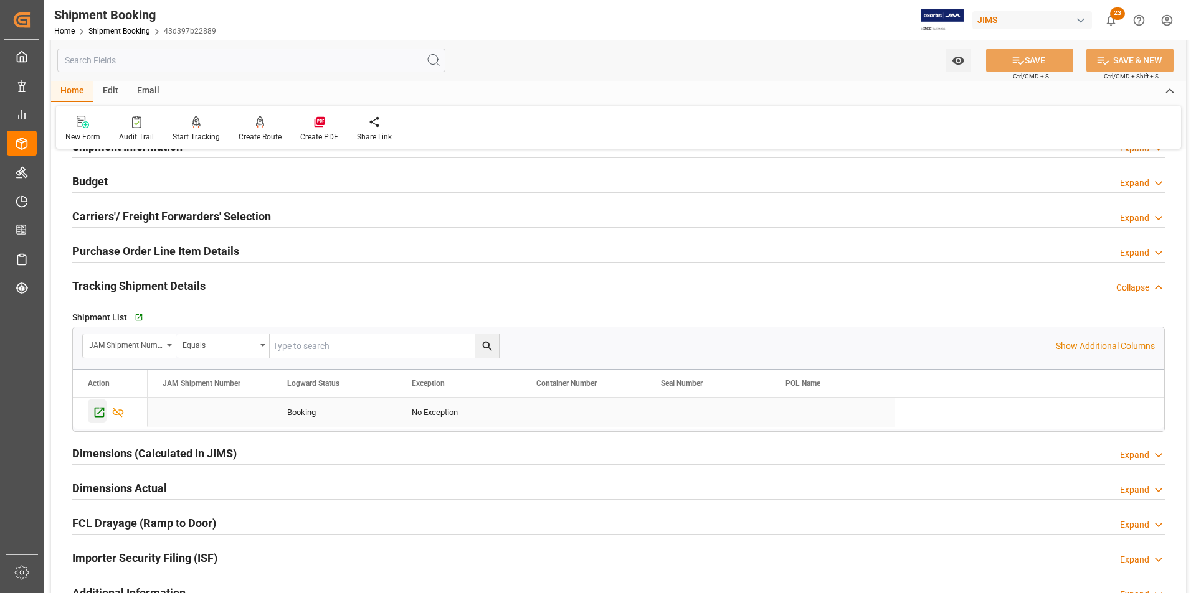
click at [95, 413] on icon "Press SPACE to select this row." at bounding box center [100, 413] width 10 height 10
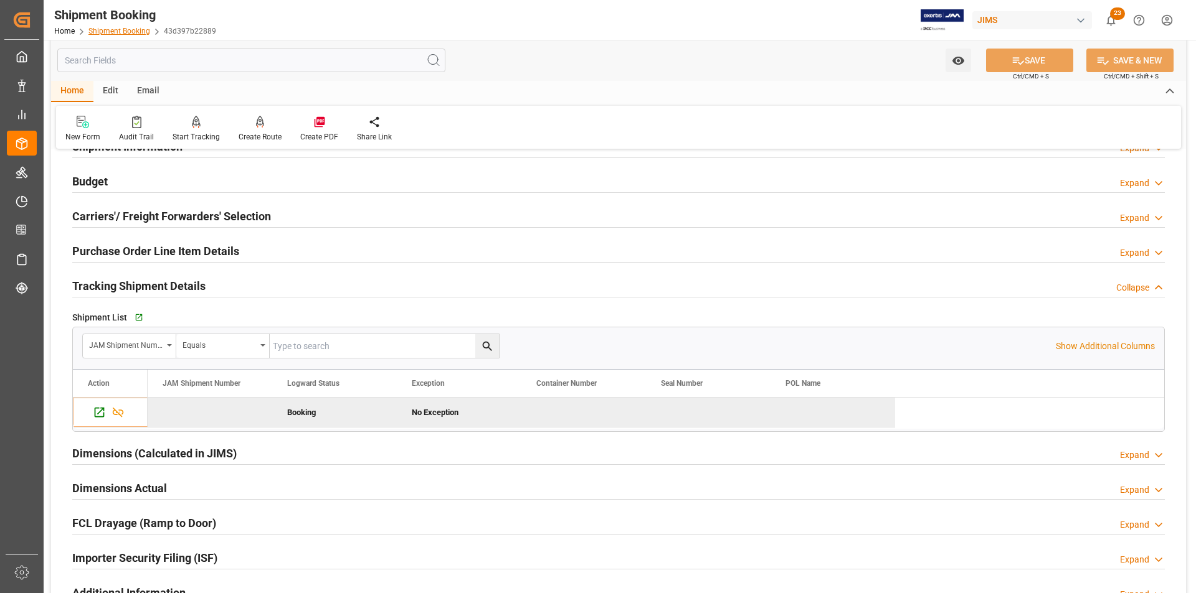
click at [134, 31] on link "Shipment Booking" at bounding box center [119, 31] width 62 height 9
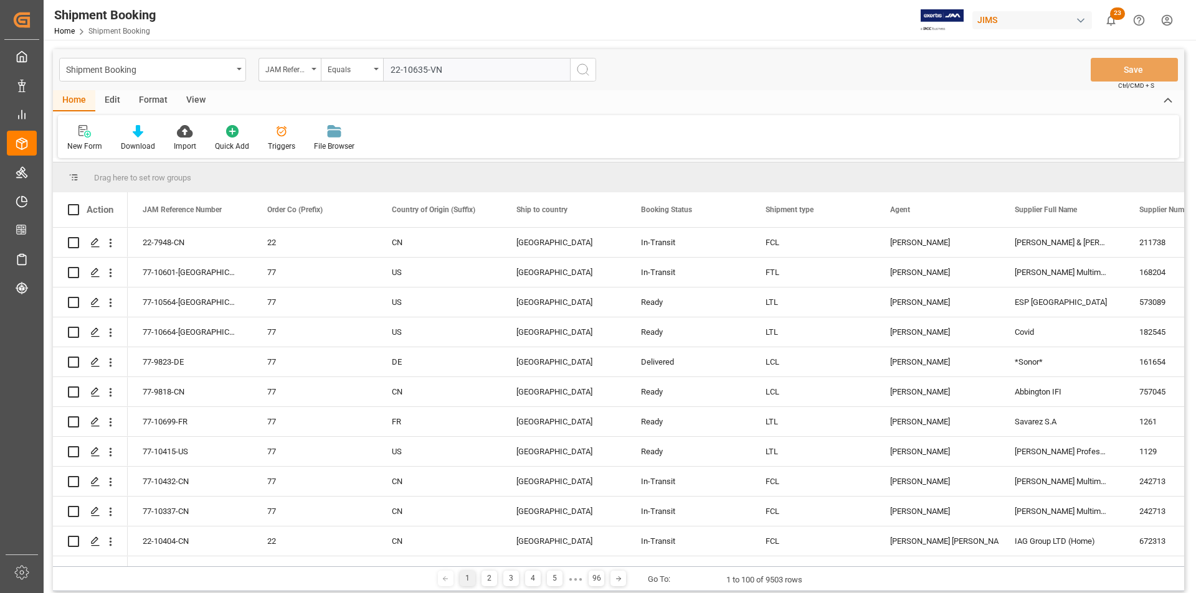
type input "22-10635-VN"
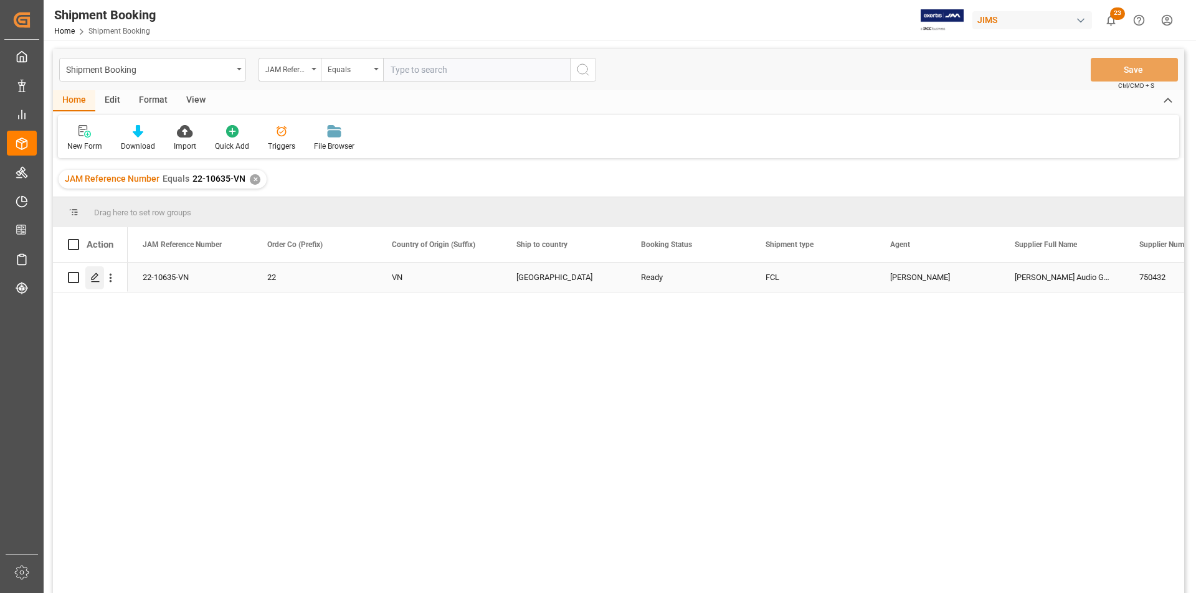
click at [94, 273] on icon "Press SPACE to select this row." at bounding box center [95, 278] width 10 height 10
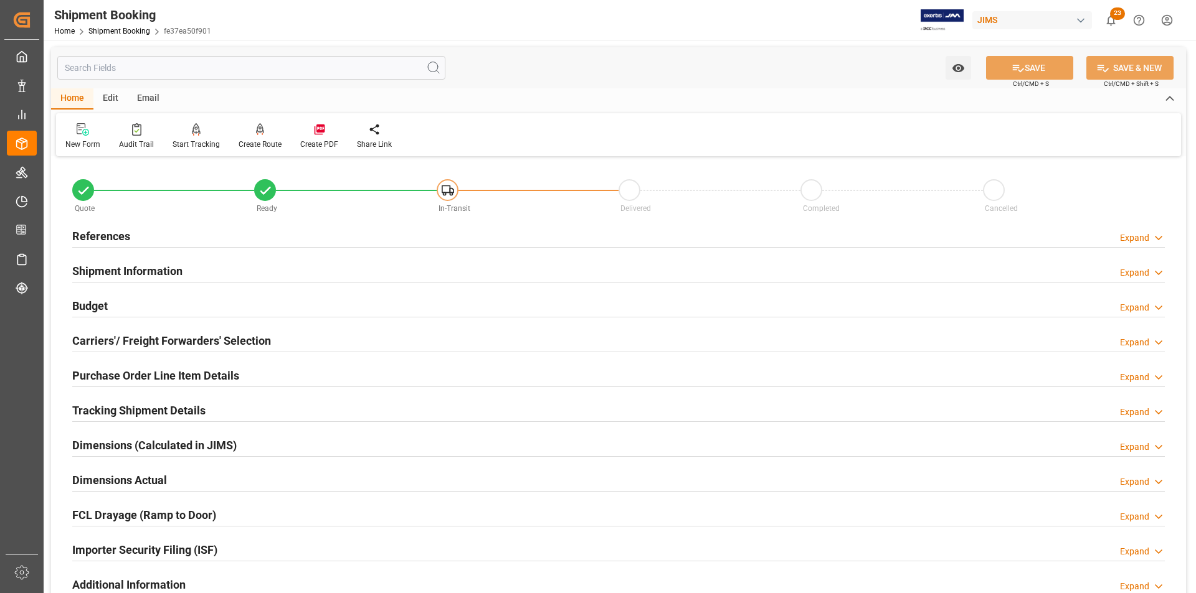
click at [113, 410] on h2 "Tracking Shipment Details" at bounding box center [138, 410] width 133 height 17
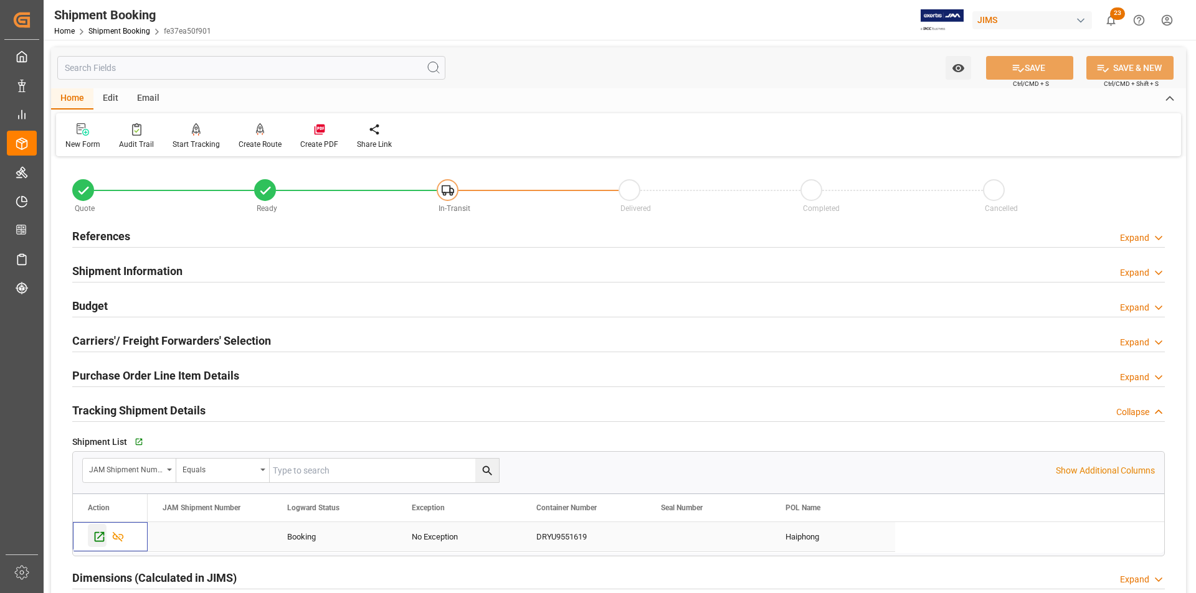
click at [95, 544] on div "Press SPACE to select this row." at bounding box center [97, 535] width 19 height 23
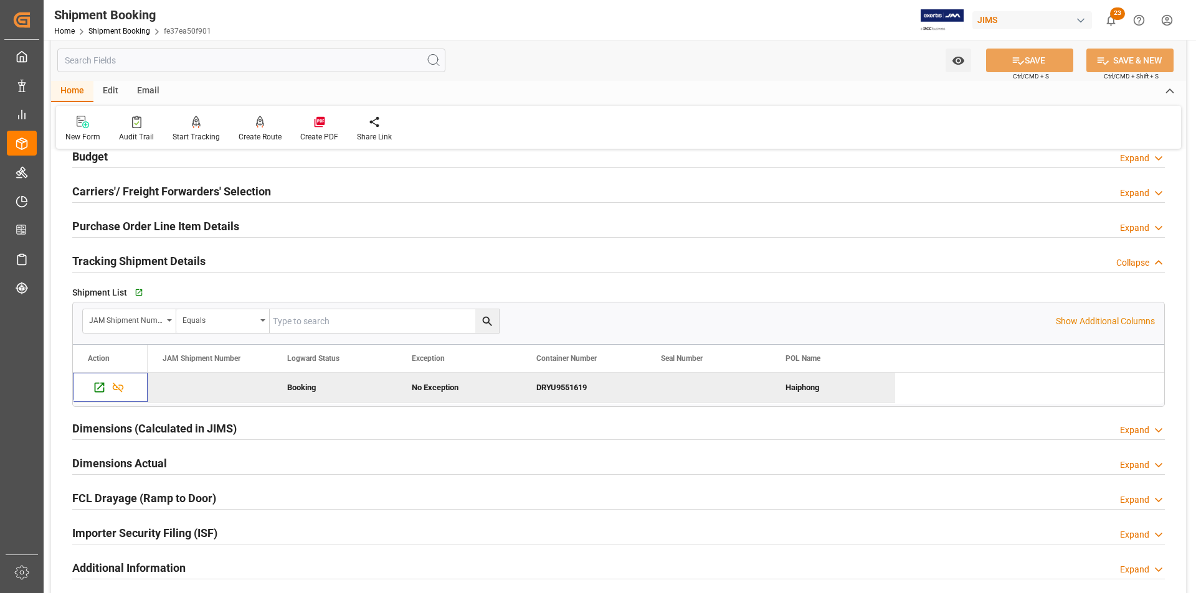
scroll to position [374, 0]
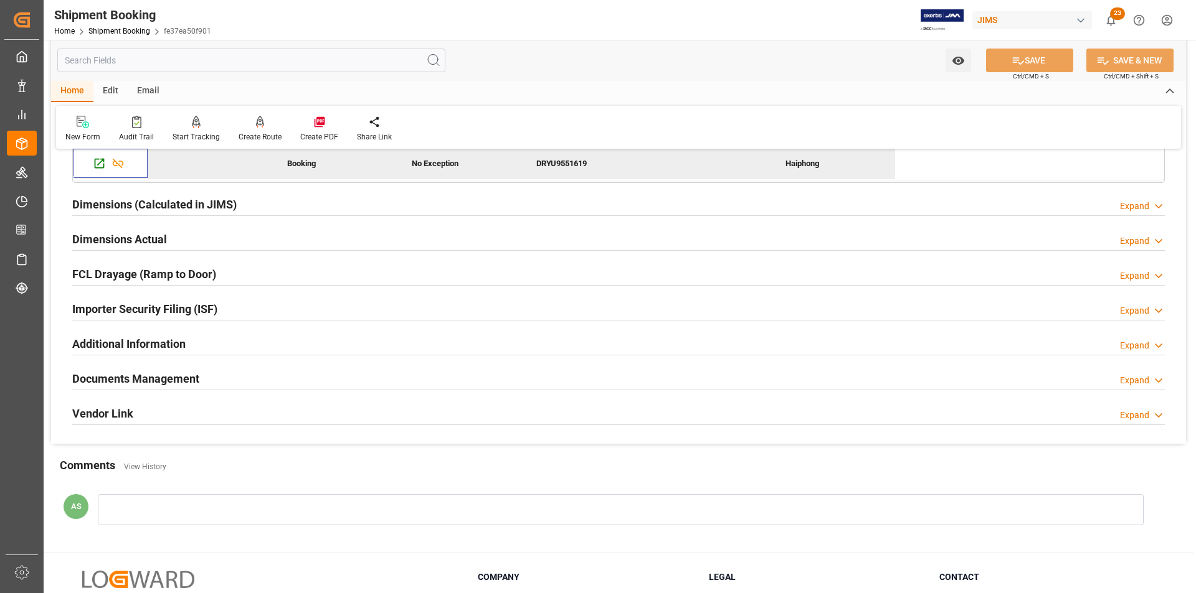
click at [179, 308] on h2 "Importer Security Filing (ISF)" at bounding box center [144, 309] width 145 height 17
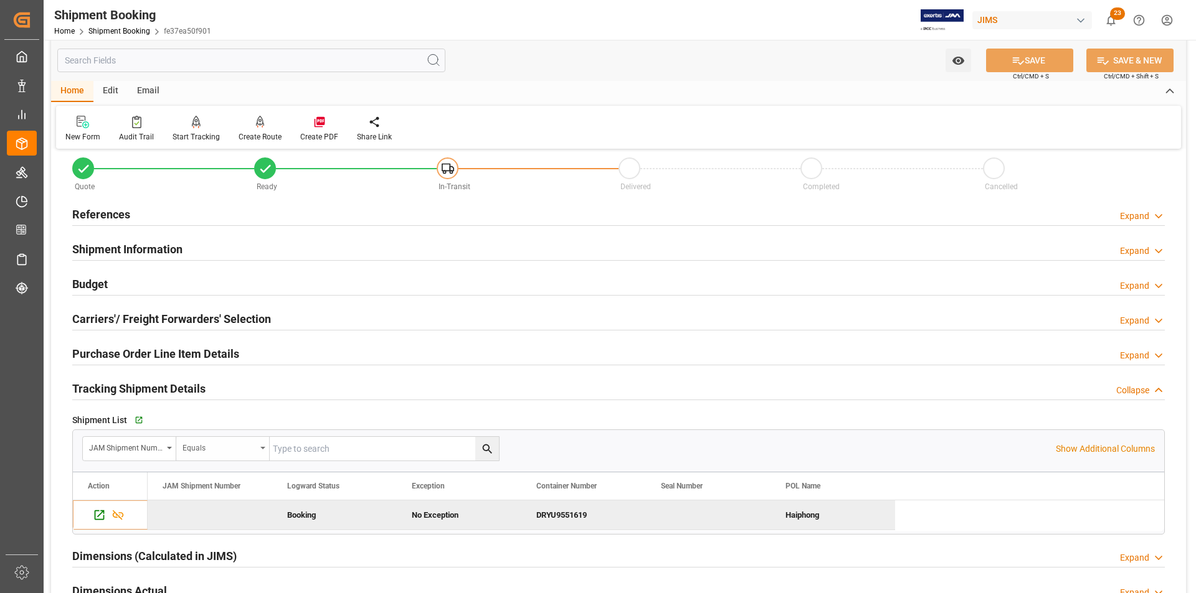
scroll to position [0, 0]
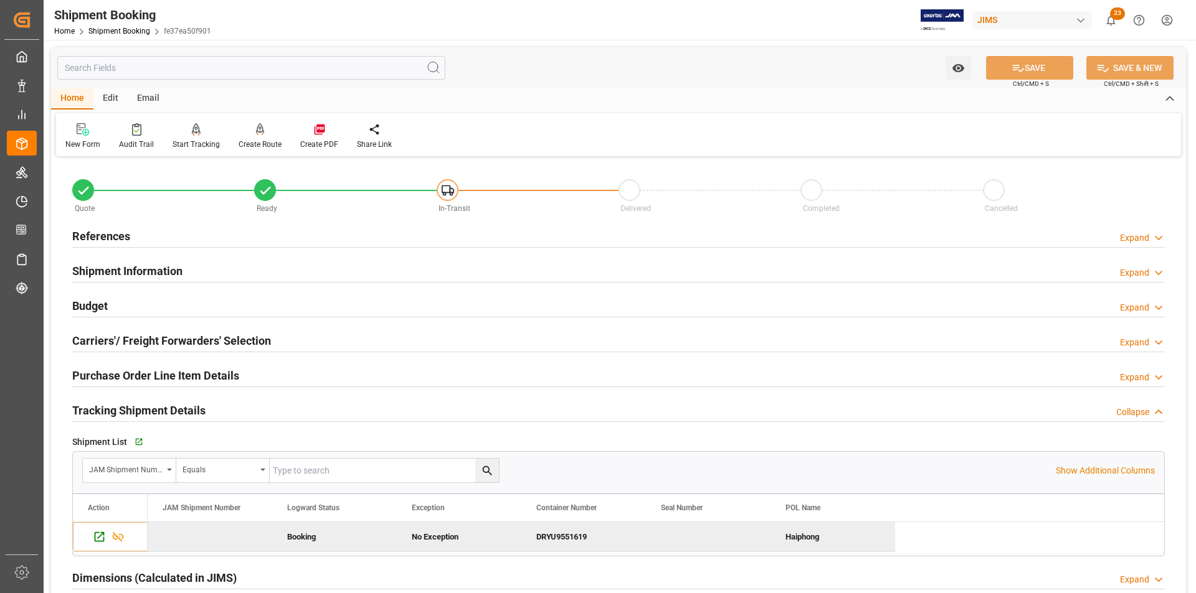
click at [164, 374] on h2 "Purchase Order Line Item Details" at bounding box center [155, 375] width 167 height 17
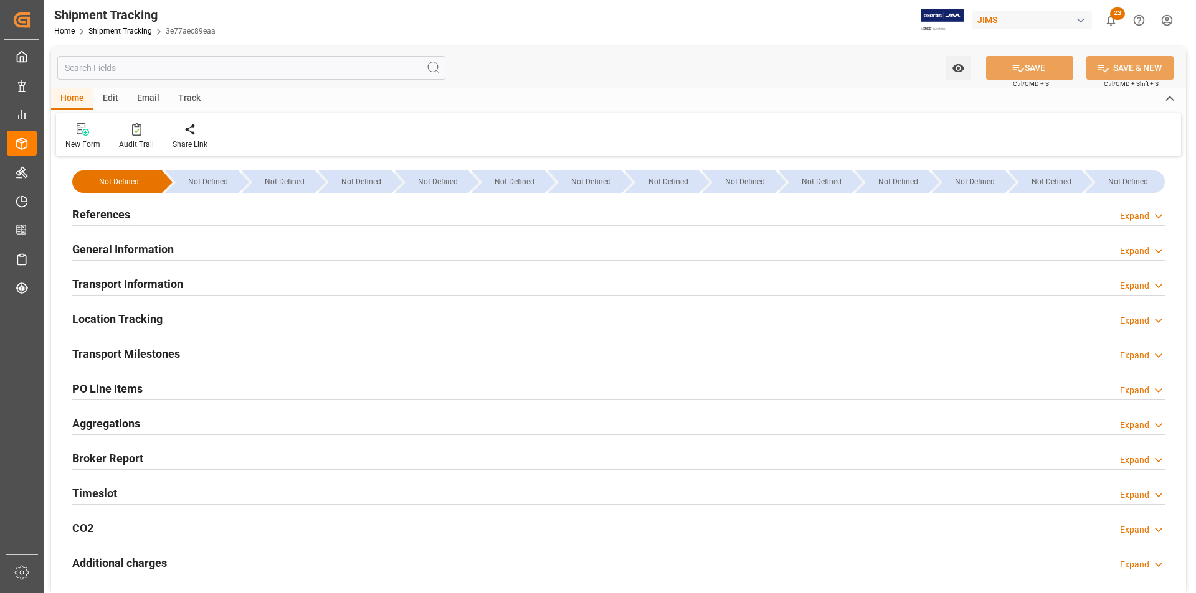
type input "18-08-2025"
click at [118, 252] on h2 "General Information" at bounding box center [123, 249] width 102 height 17
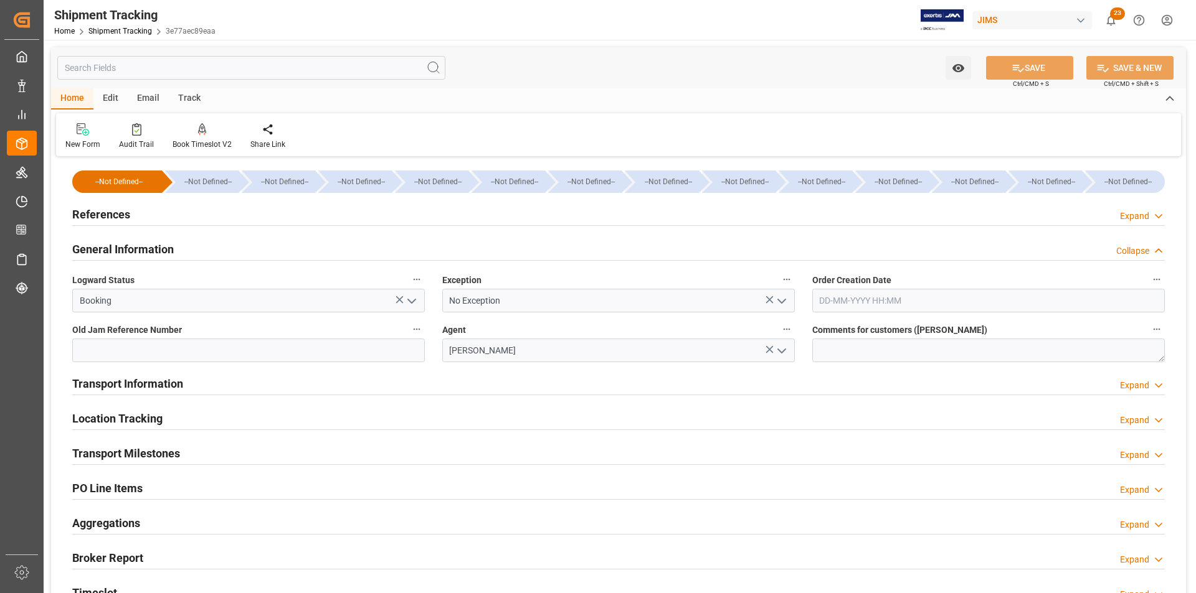
click at [118, 252] on h2 "General Information" at bounding box center [123, 249] width 102 height 17
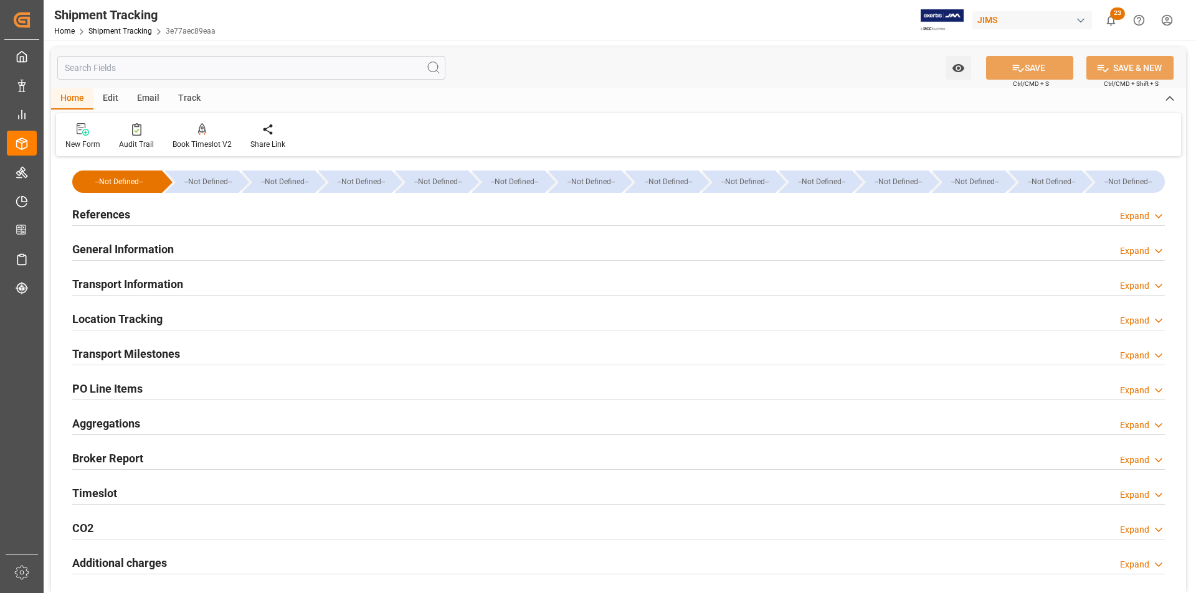
click at [90, 217] on h2 "References" at bounding box center [101, 214] width 58 height 17
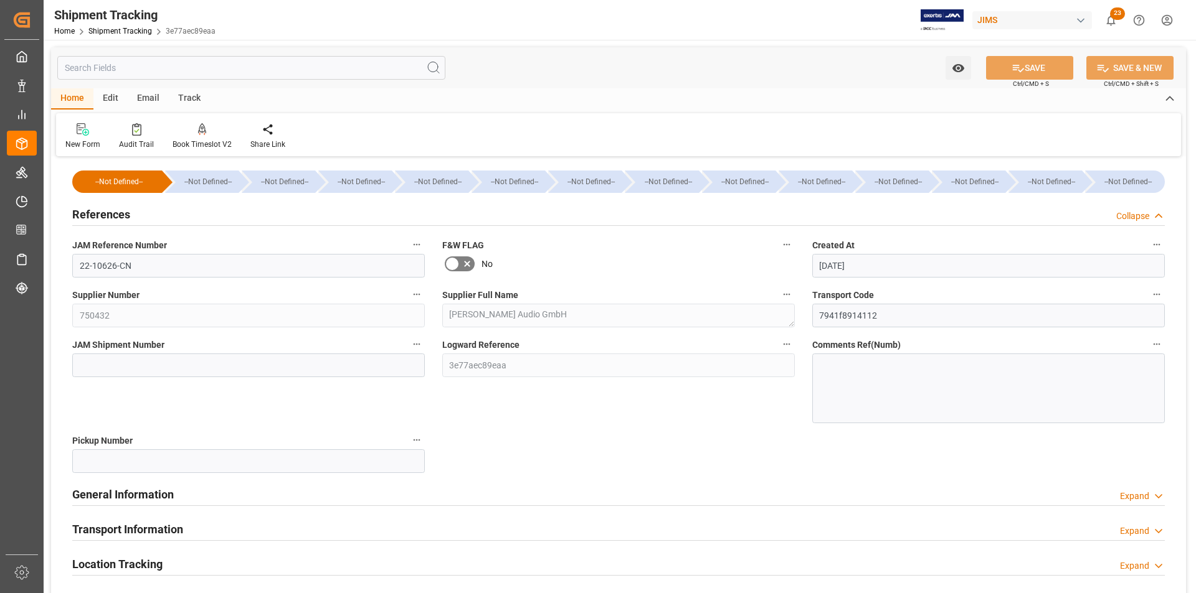
click at [90, 217] on h2 "References" at bounding box center [101, 214] width 58 height 17
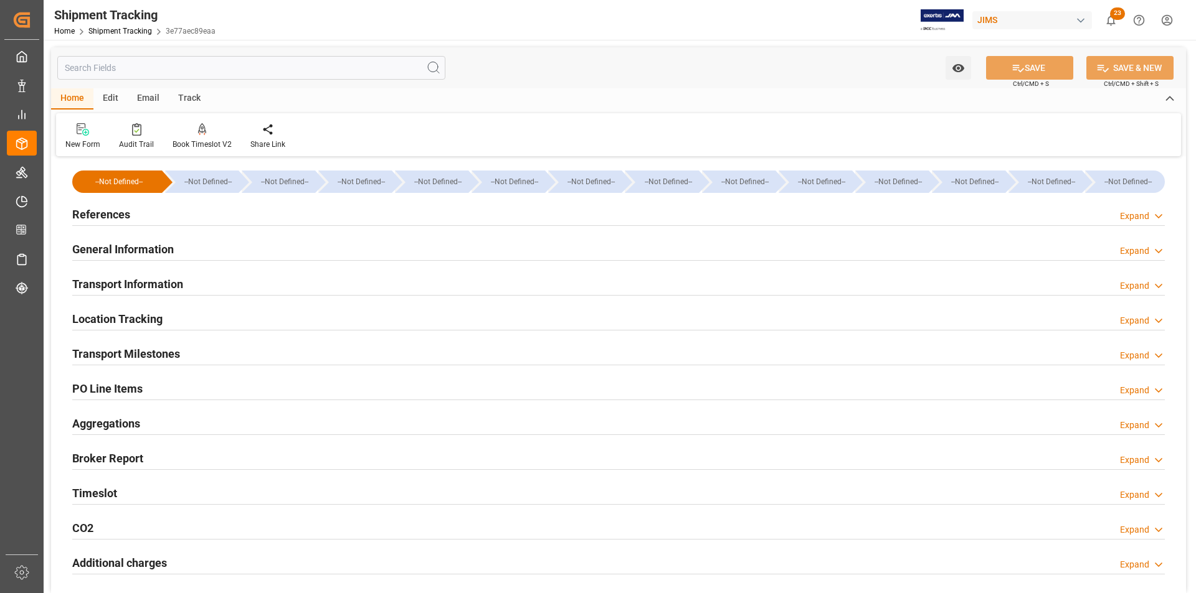
click at [133, 349] on h2 "Transport Milestones" at bounding box center [126, 354] width 108 height 17
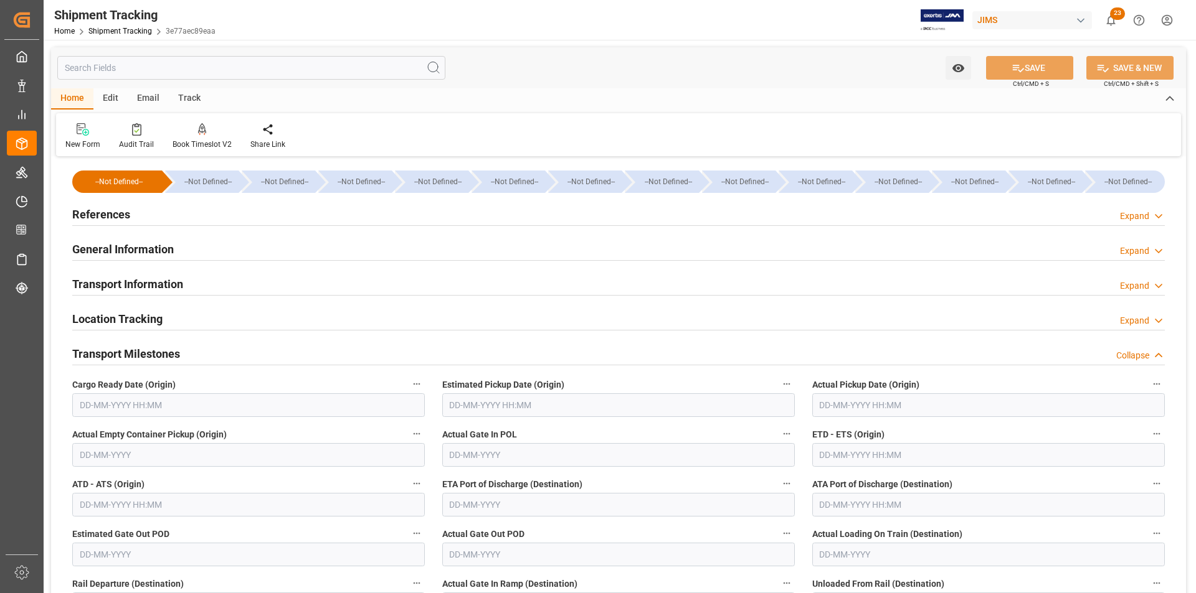
click at [133, 349] on h2 "Transport Milestones" at bounding box center [126, 354] width 108 height 17
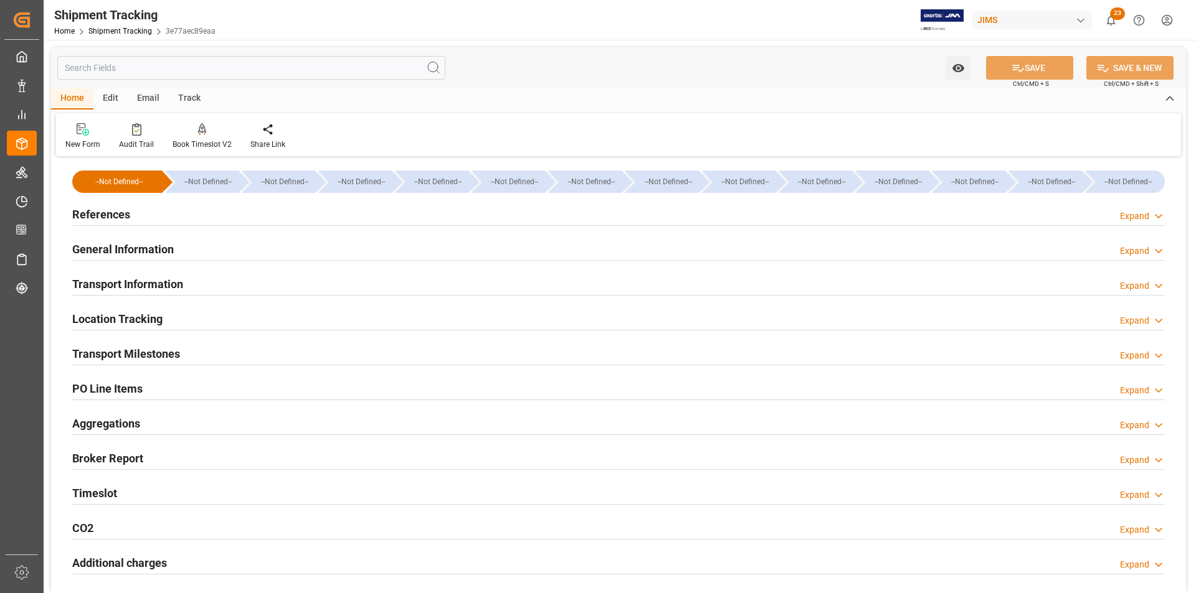
click at [117, 285] on h2 "Transport Information" at bounding box center [127, 284] width 111 height 17
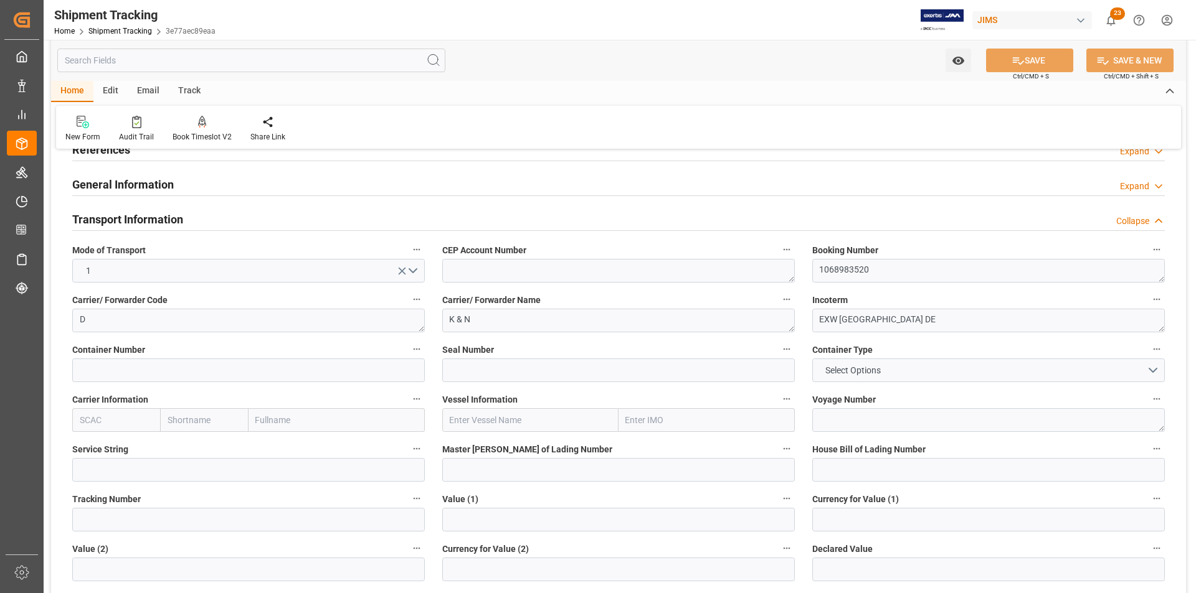
scroll to position [62, 0]
click at [855, 273] on textarea "1068983520" at bounding box center [988, 274] width 352 height 24
click at [111, 31] on link "Shipment Tracking" at bounding box center [120, 31] width 64 height 9
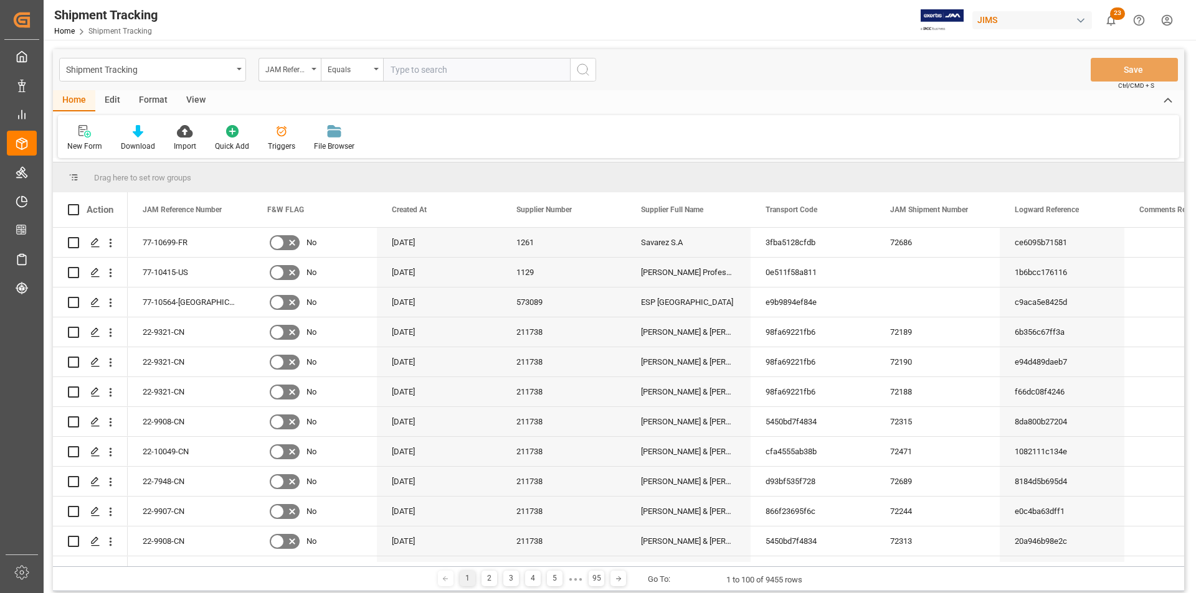
click at [416, 62] on input "text" at bounding box center [476, 70] width 187 height 24
click at [427, 70] on input "1068983520" at bounding box center [476, 70] width 187 height 24
click at [458, 70] on input "1068983520" at bounding box center [476, 70] width 187 height 24
paste input "22-10626-CN"
click at [420, 70] on input "1068983520 22-10626-CN" at bounding box center [476, 70] width 187 height 24
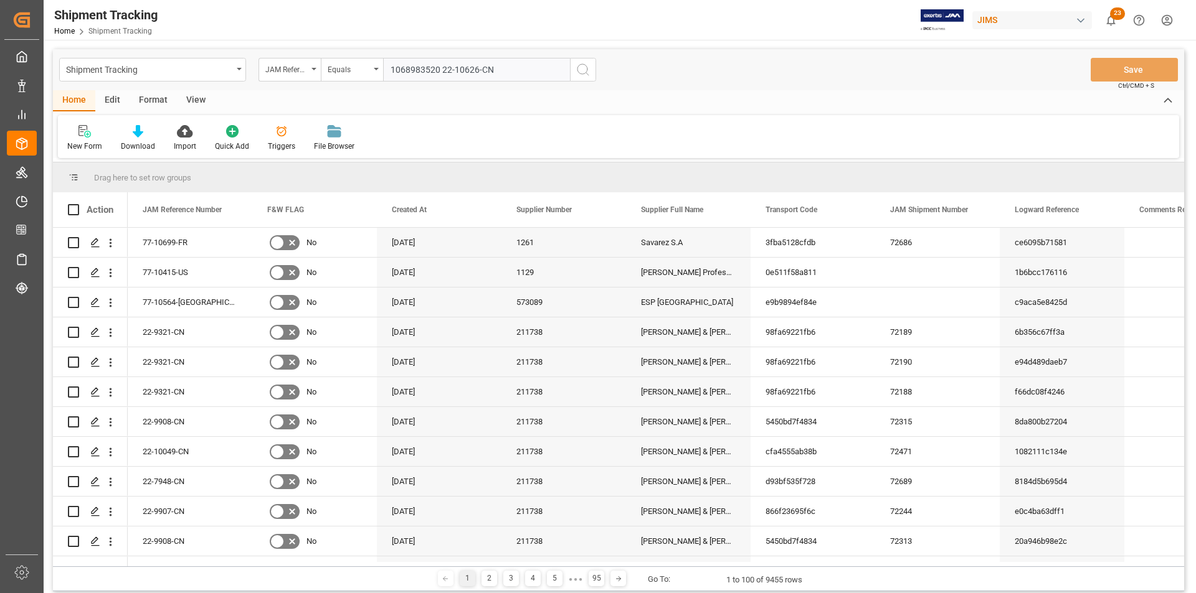
click at [420, 70] on input "1068983520 22-10626-CN" at bounding box center [476, 70] width 187 height 24
type input "22-10626-CN"
click at [583, 72] on icon "search button" at bounding box center [582, 69] width 15 height 15
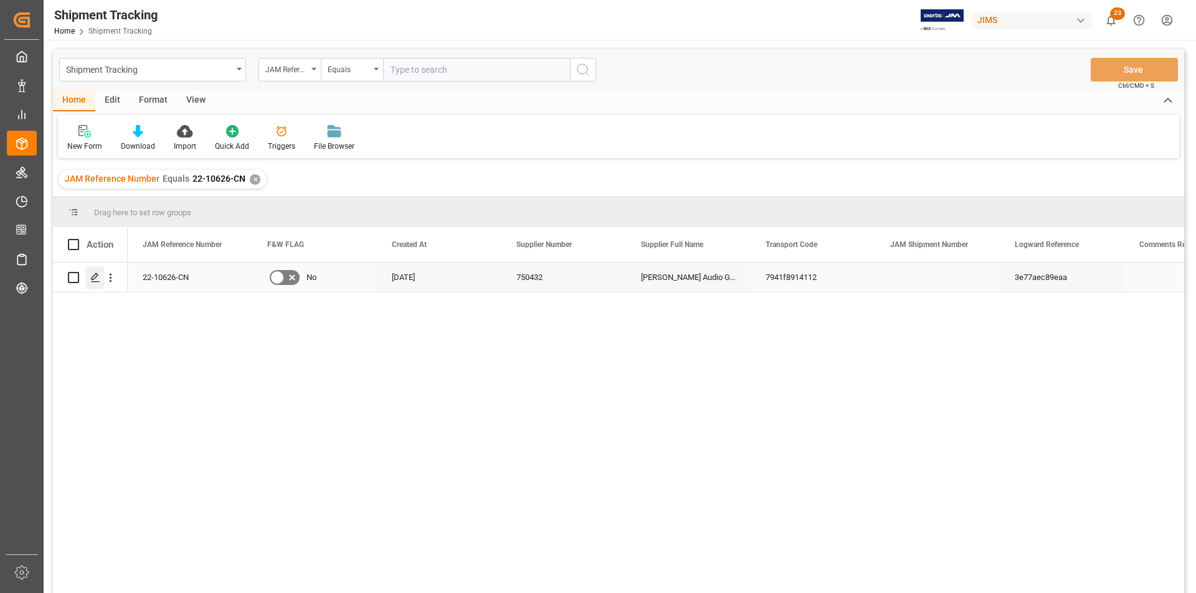
click at [92, 276] on icon "Press SPACE to select this row." at bounding box center [95, 278] width 10 height 10
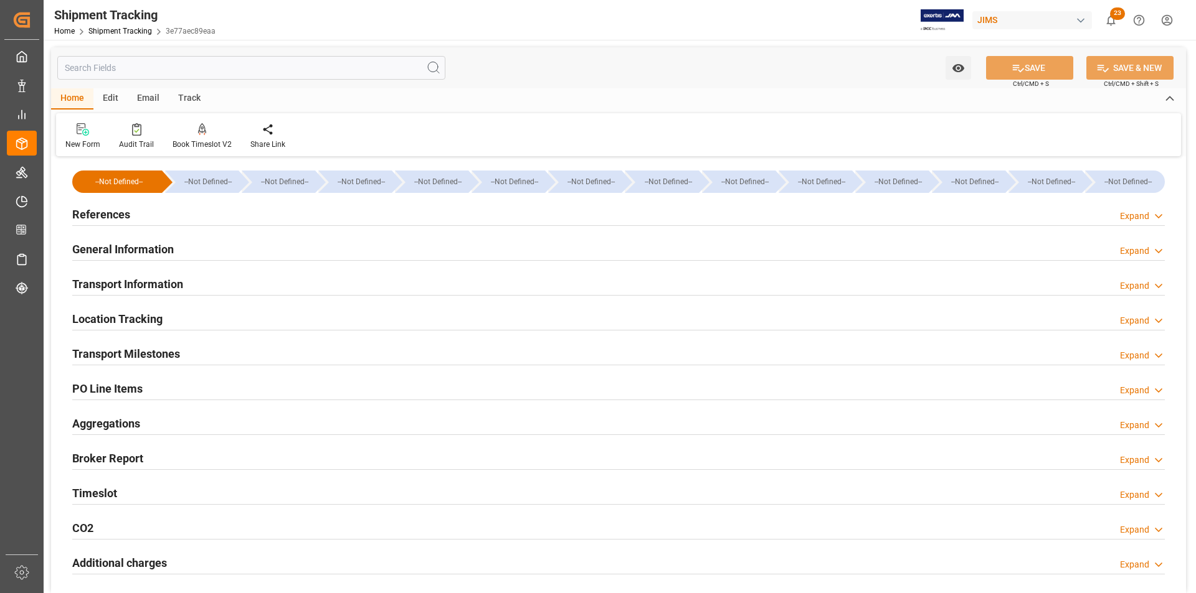
click at [139, 384] on h2 "PO Line Items" at bounding box center [107, 388] width 70 height 17
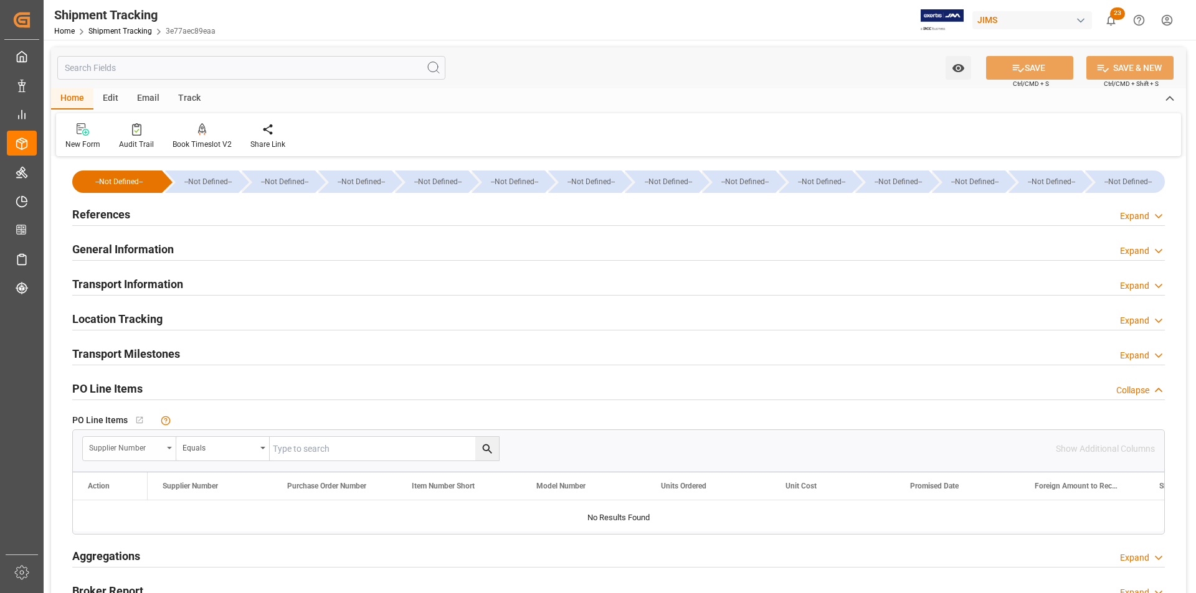
click at [167, 446] on div "Supplier Number" at bounding box center [129, 449] width 93 height 24
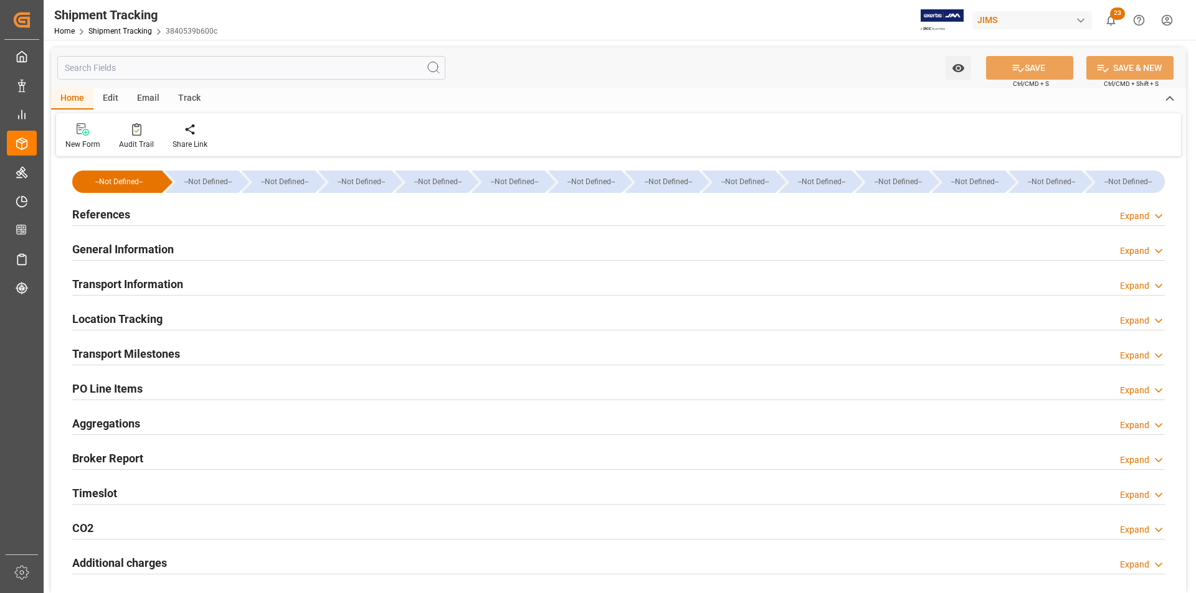
type input "Evergreen"
type input "Evergreen Marine Corp."
type input "9913872"
click at [108, 246] on h2 "General Information" at bounding box center [123, 249] width 102 height 17
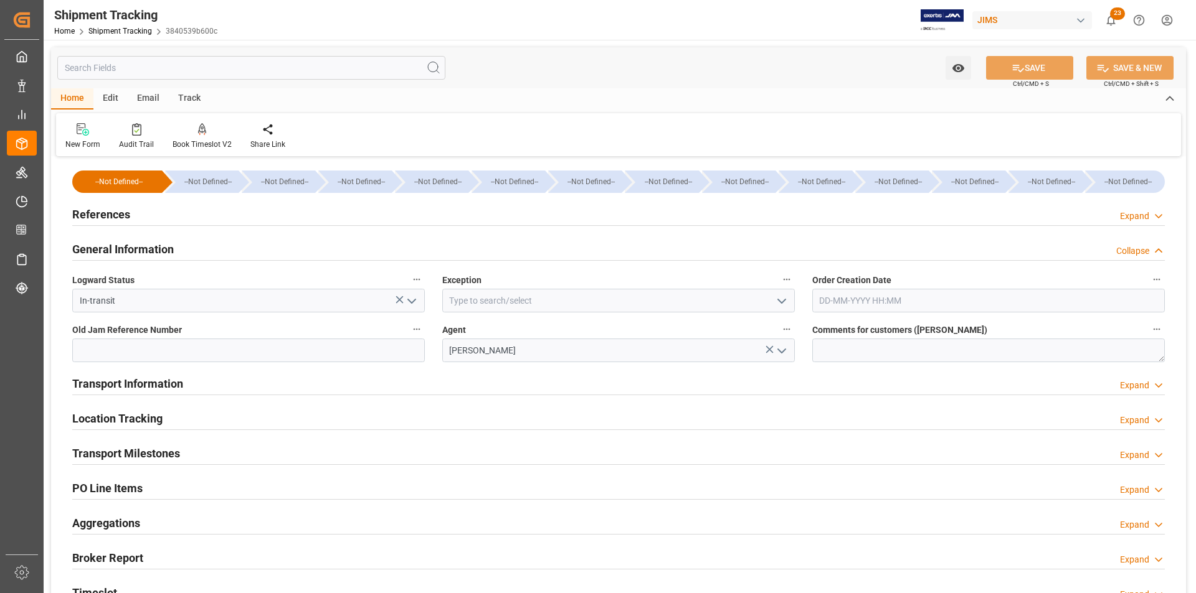
click at [108, 246] on h2 "General Information" at bounding box center [123, 249] width 102 height 17
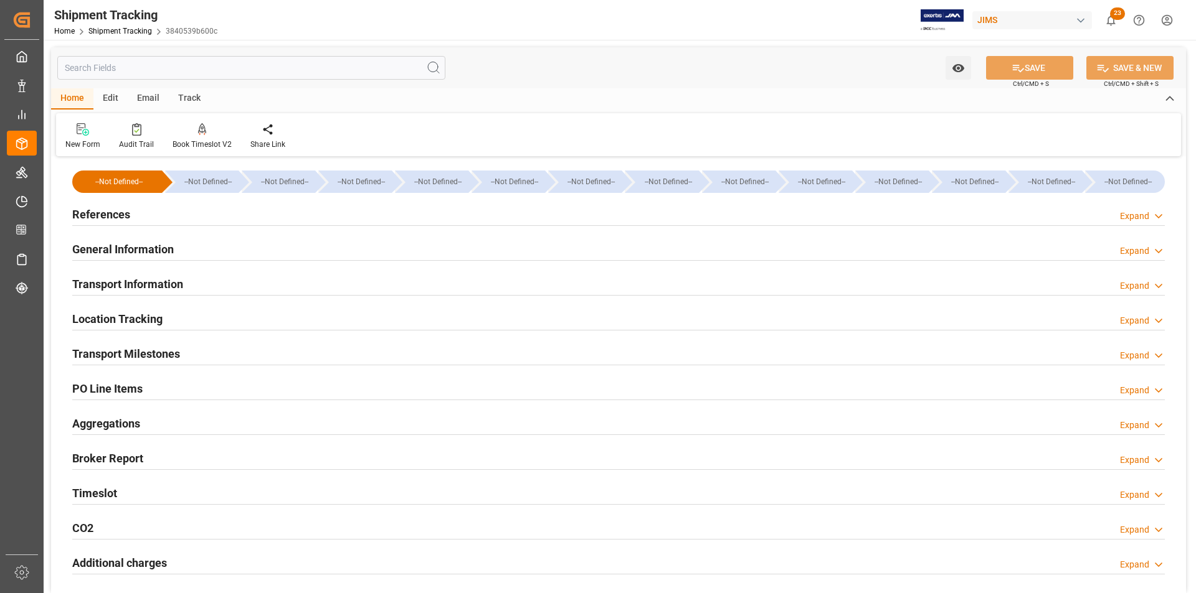
click at [110, 282] on h2 "Transport Information" at bounding box center [127, 284] width 111 height 17
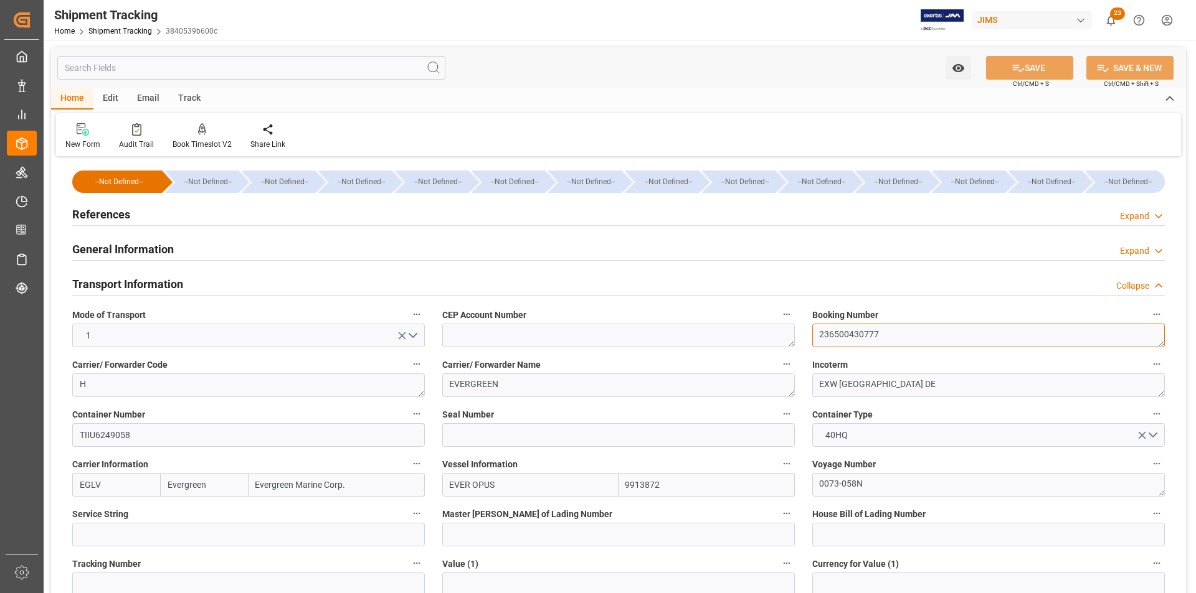
click at [856, 338] on textarea "236500430777" at bounding box center [988, 336] width 352 height 24
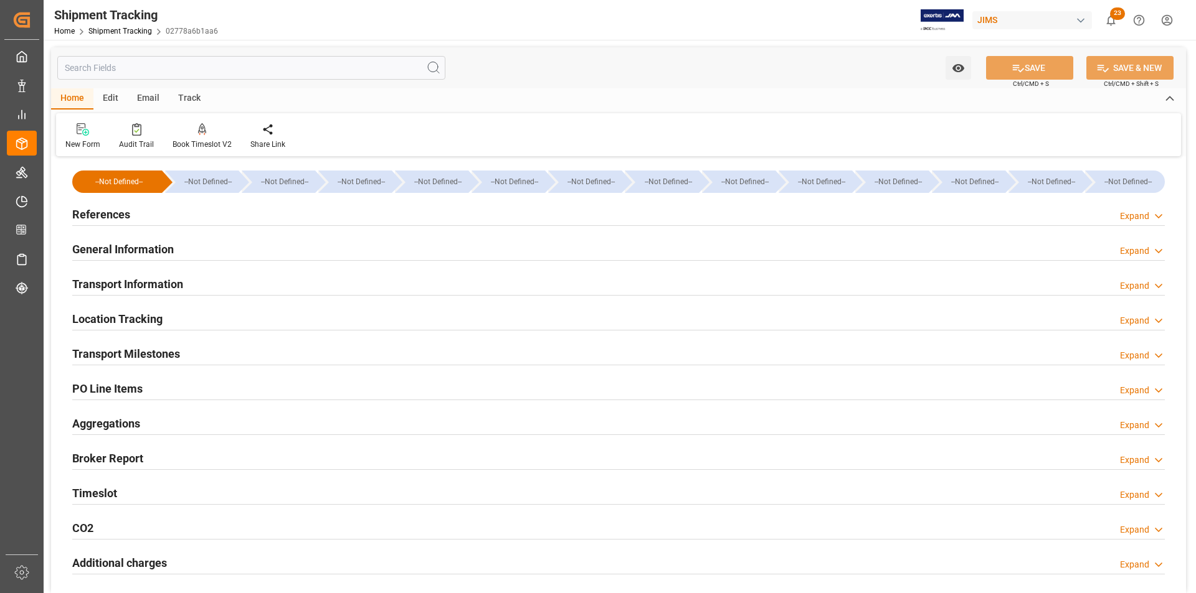
type input "[DATE]"
click at [133, 249] on h2 "General Information" at bounding box center [123, 249] width 102 height 17
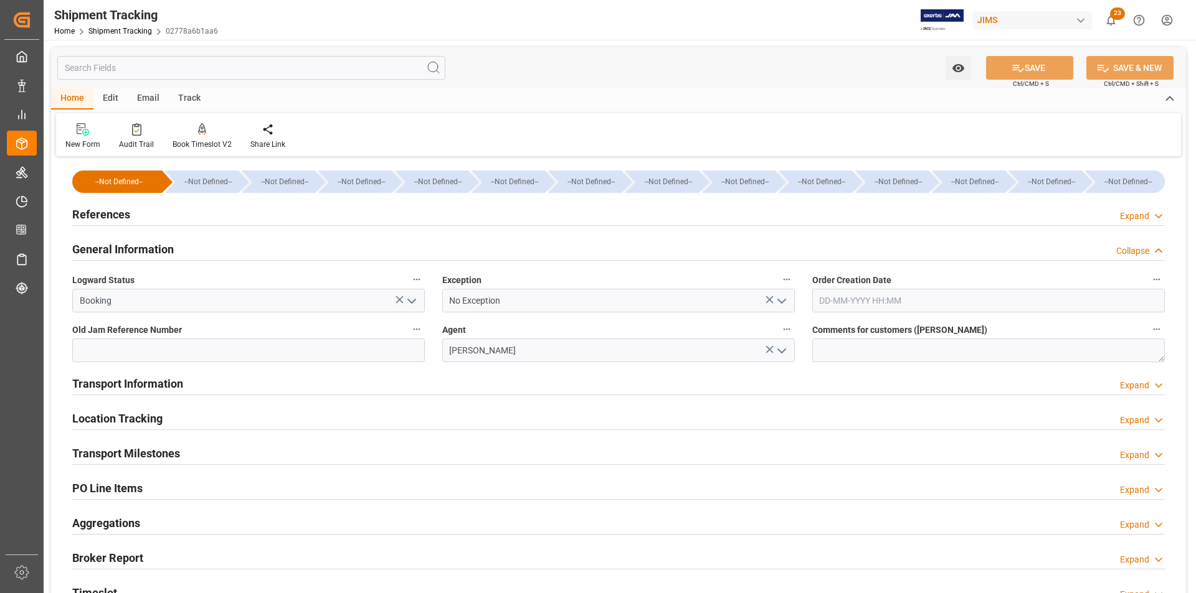
click at [107, 216] on h2 "References" at bounding box center [101, 214] width 58 height 17
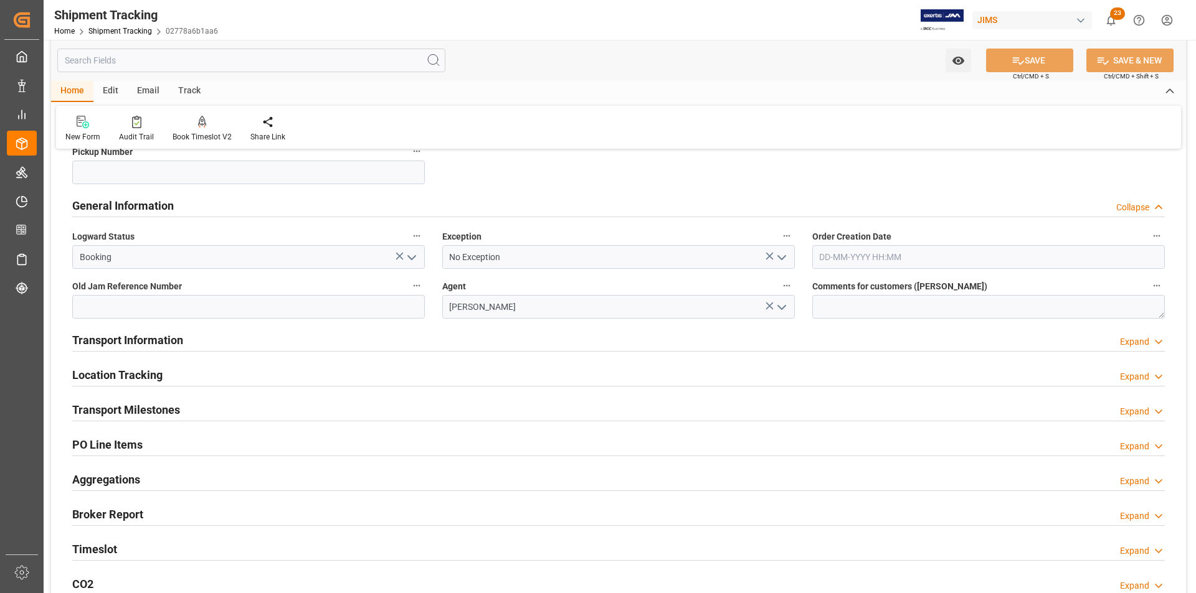
scroll to position [311, 0]
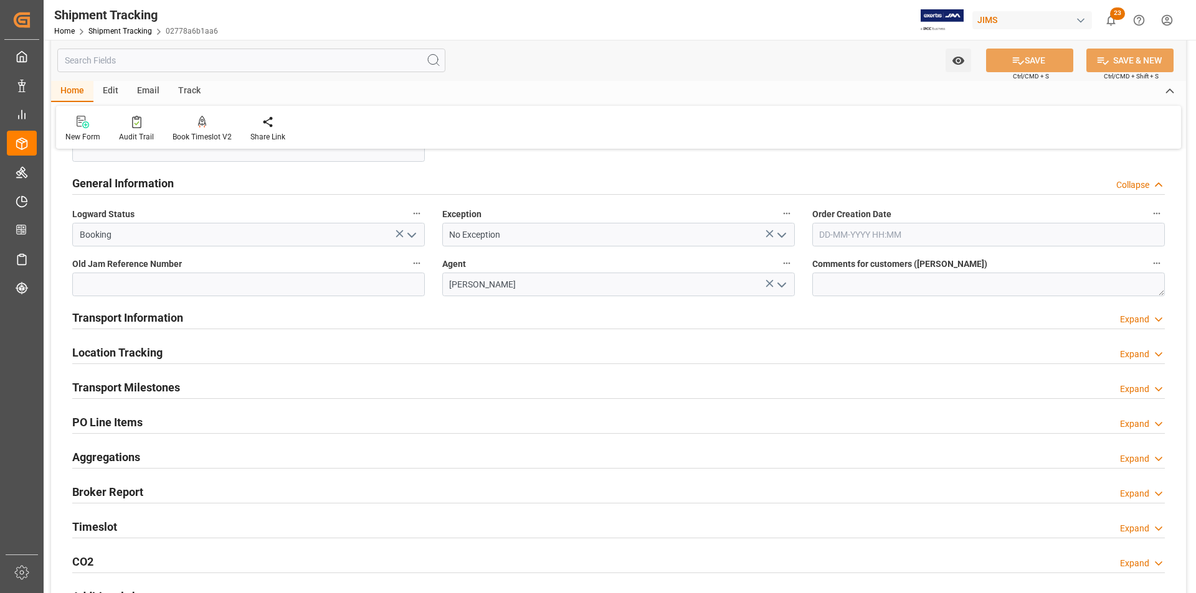
click at [118, 324] on h2 "Transport Information" at bounding box center [127, 317] width 111 height 17
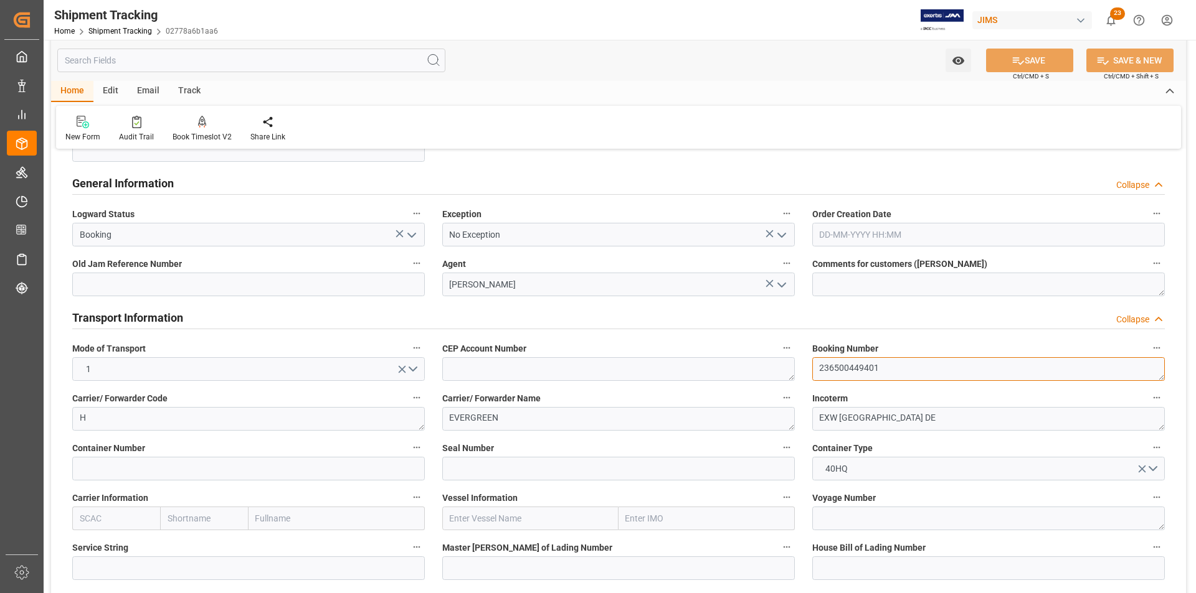
click at [852, 368] on textarea "236500449401" at bounding box center [988, 369] width 352 height 24
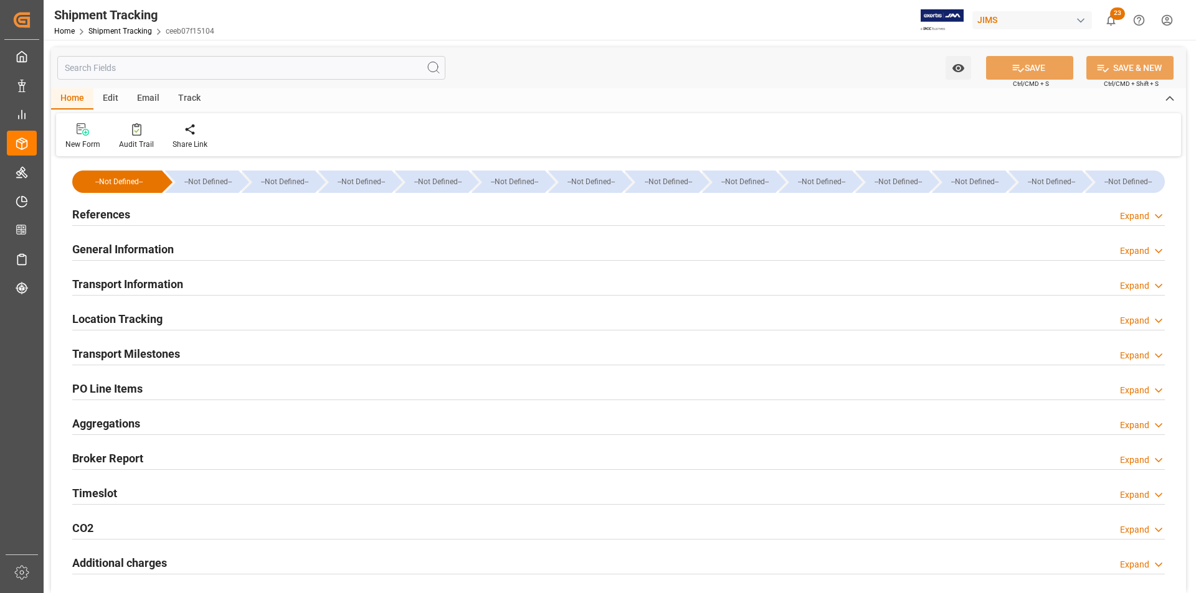
type input "Evergreen"
type input "Evergreen Marine Corp."
type input "9935284"
click at [128, 324] on h2 "Location Tracking" at bounding box center [117, 319] width 90 height 17
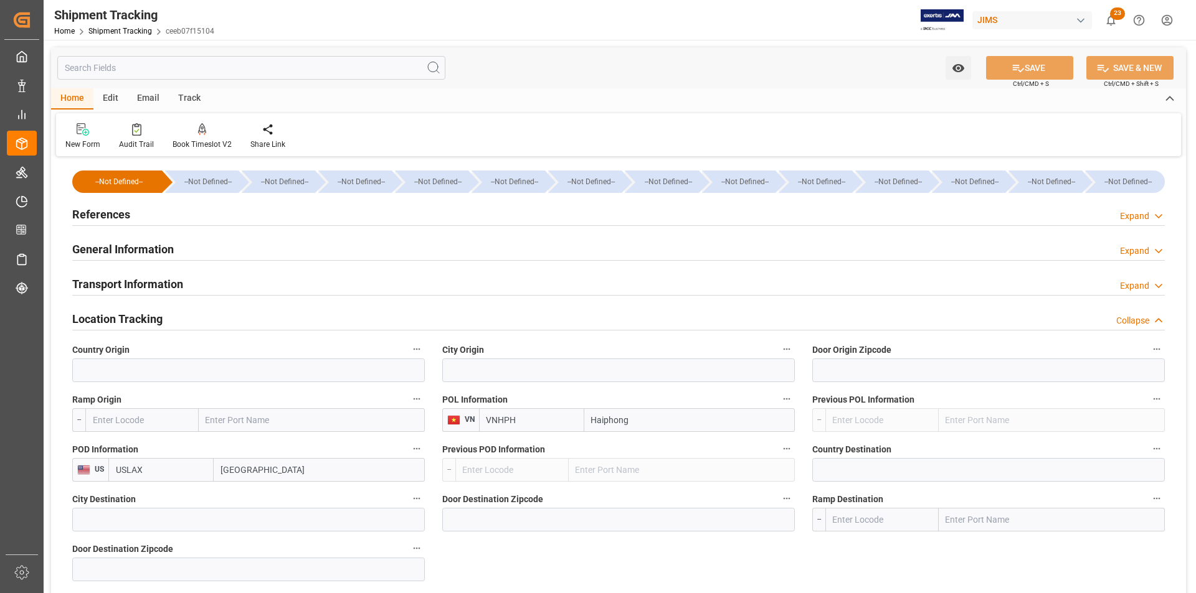
click at [128, 324] on h2 "Location Tracking" at bounding box center [117, 319] width 90 height 17
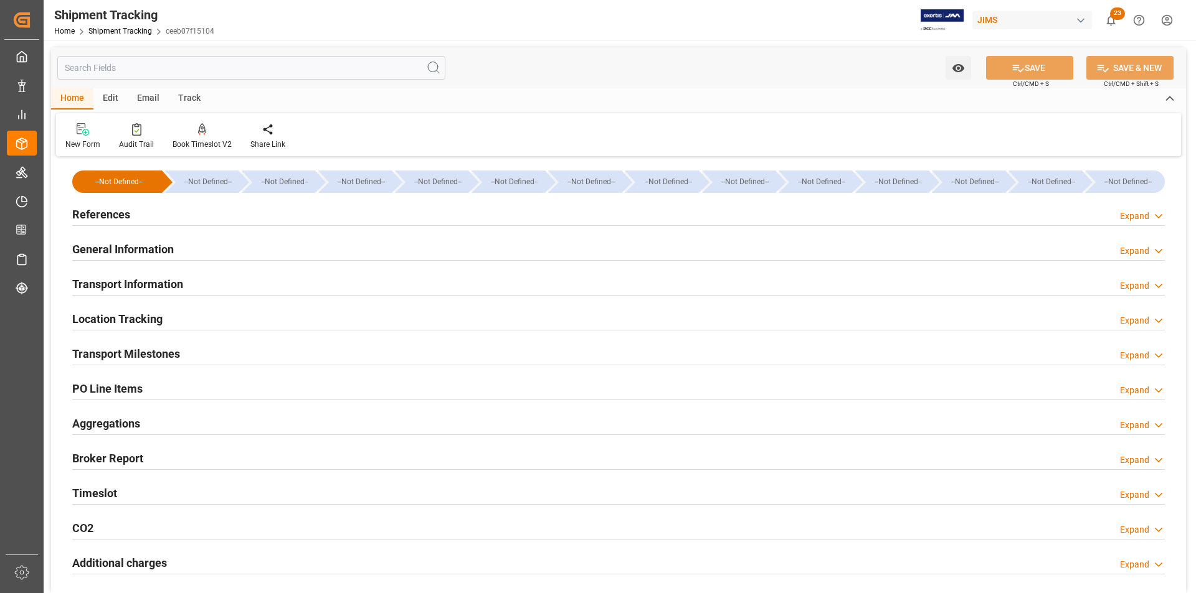
click at [120, 288] on h2 "Transport Information" at bounding box center [127, 284] width 111 height 17
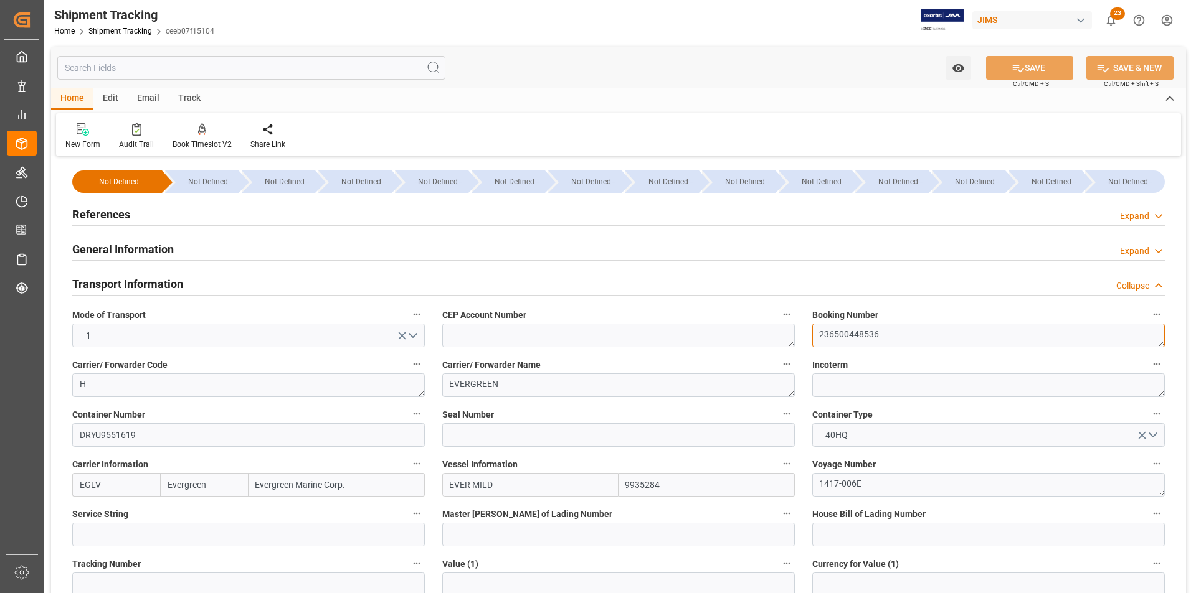
click at [869, 341] on textarea "236500448536" at bounding box center [988, 336] width 352 height 24
